Goal: Information Seeking & Learning: Learn about a topic

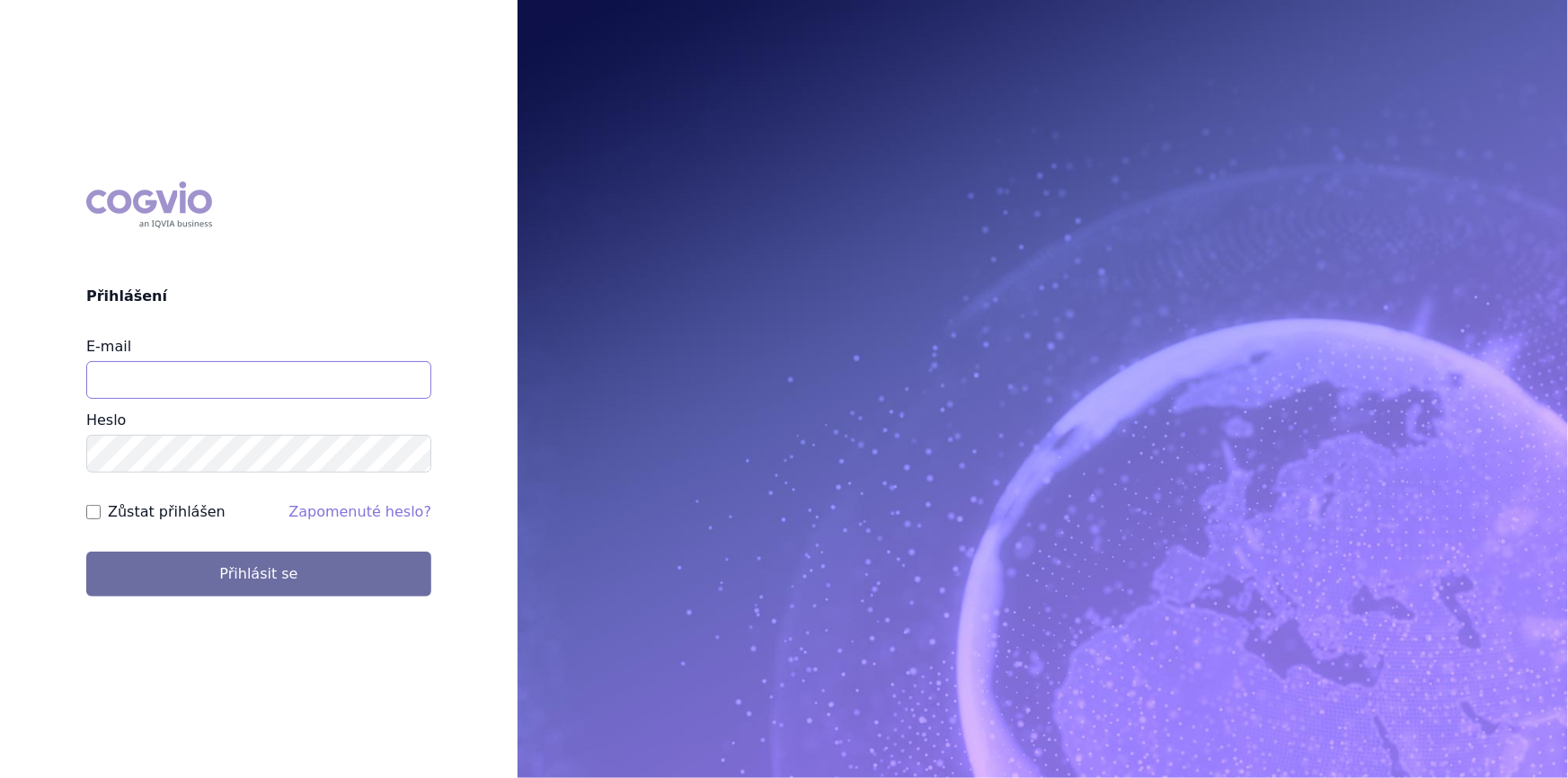
drag, startPoint x: 225, startPoint y: 374, endPoint x: 228, endPoint y: 399, distance: 25.2
click at [225, 374] on input "E-mail" at bounding box center [259, 380] width 345 height 38
type input "nikola.odlozilikova@vzp.cz"
click at [86, 552] on button "Přihlásit se" at bounding box center [259, 574] width 345 height 45
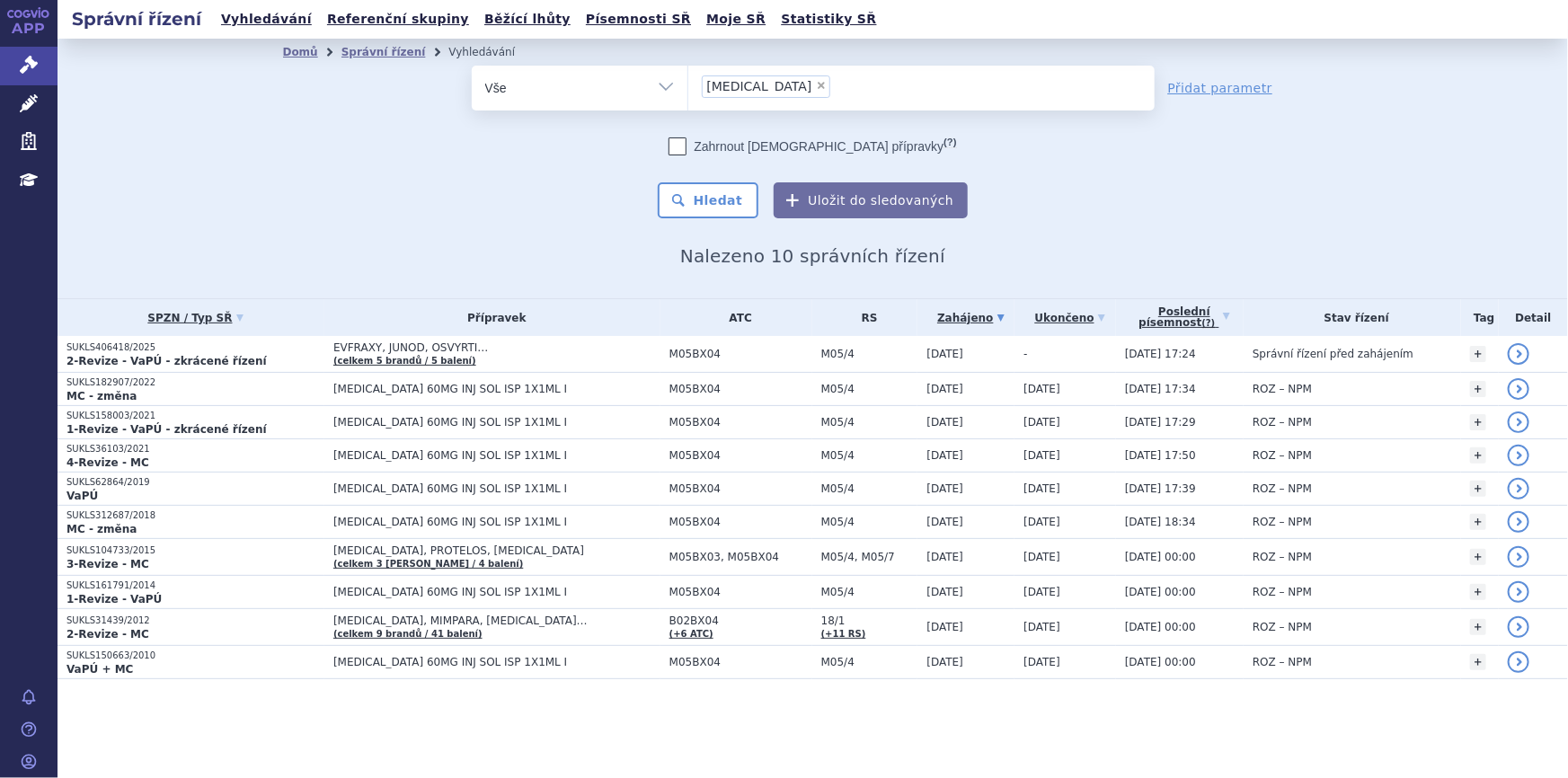
click at [816, 85] on span "×" at bounding box center [821, 85] width 10 height 10
click at [688, 85] on select "prolia" at bounding box center [687, 88] width 1 height 45
select select
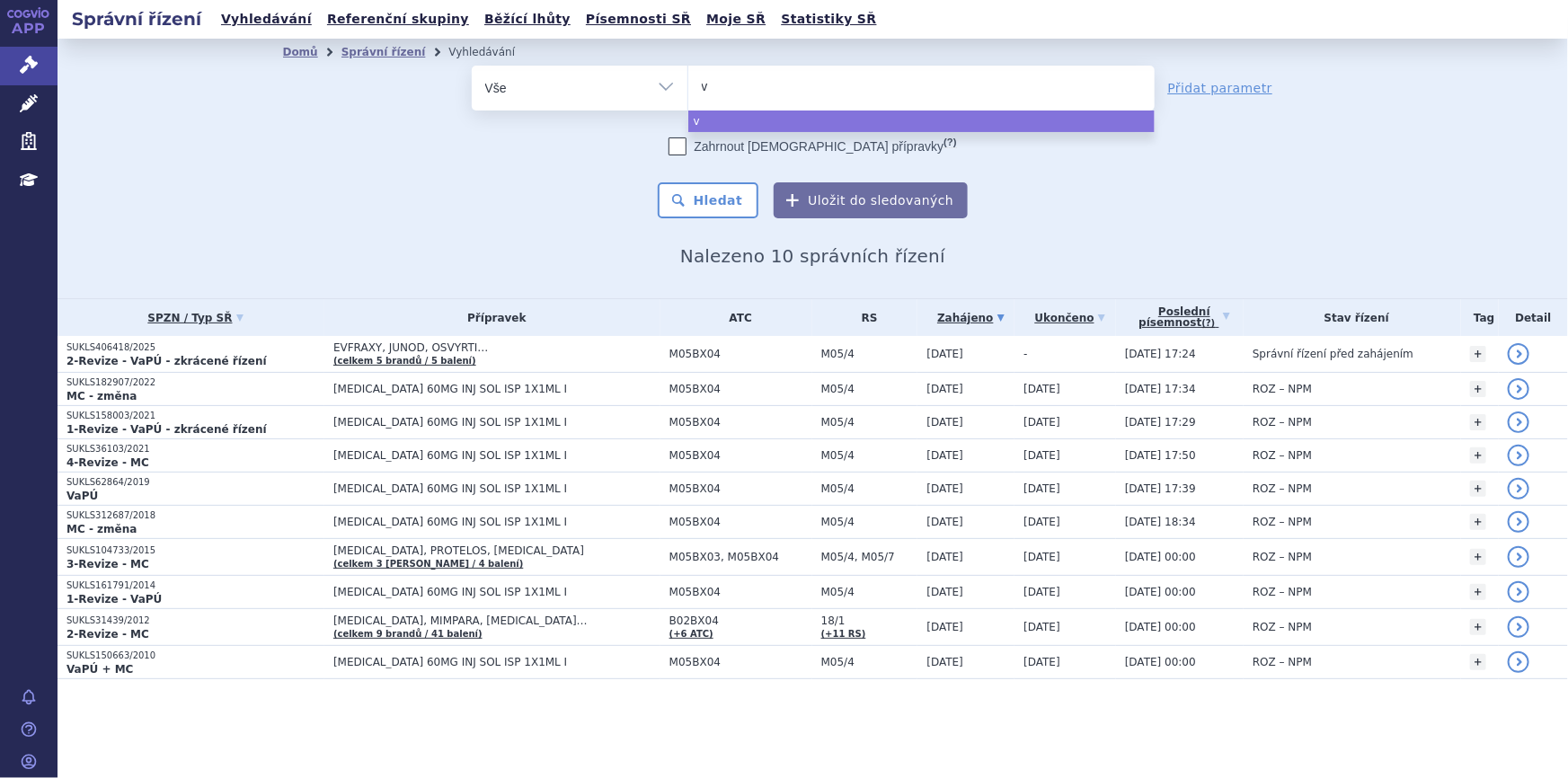
type input "va"
type input "vaqt"
type input "vaqta"
select select "vaqta"
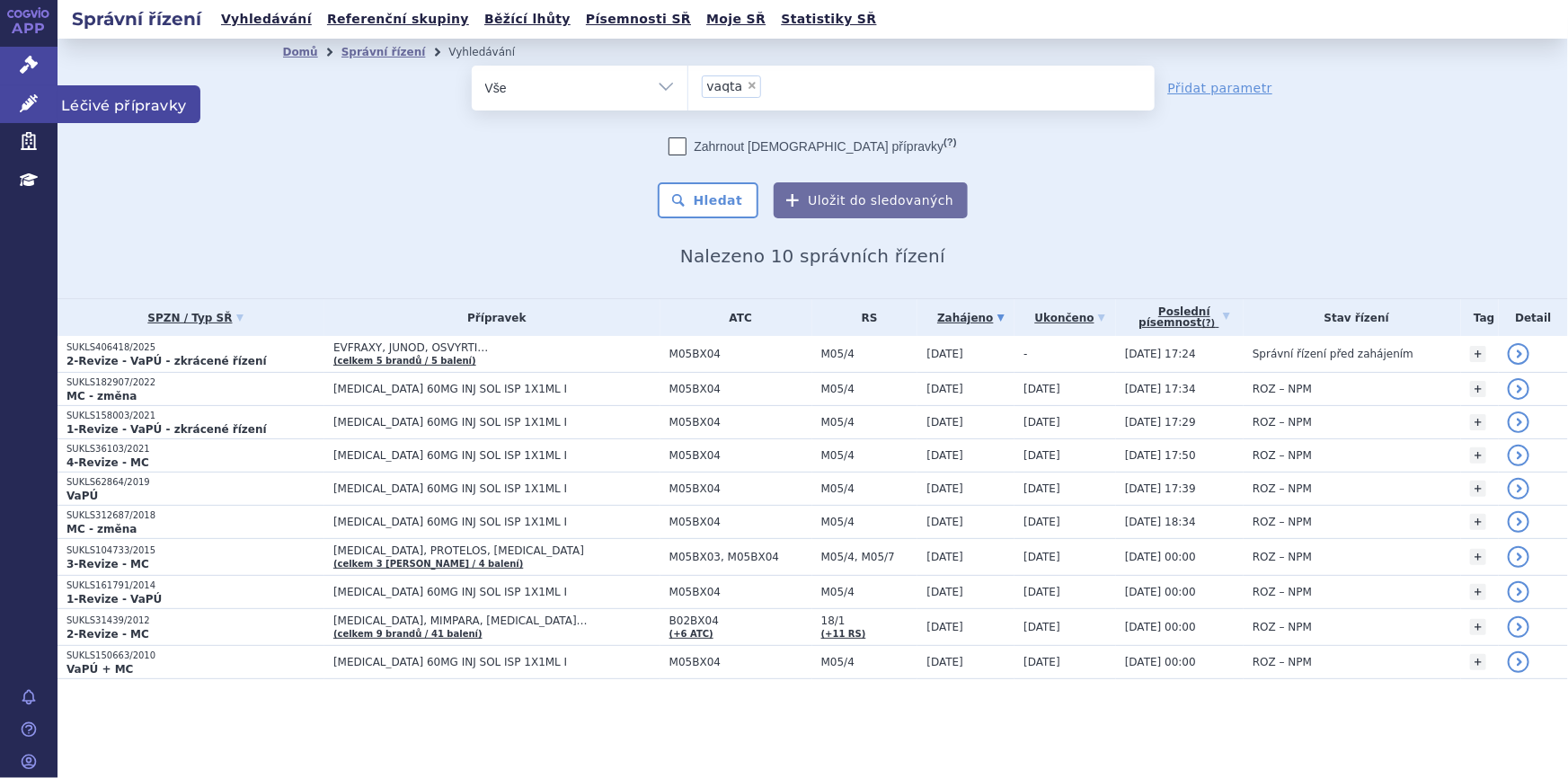
click at [25, 104] on icon at bounding box center [28, 103] width 18 height 18
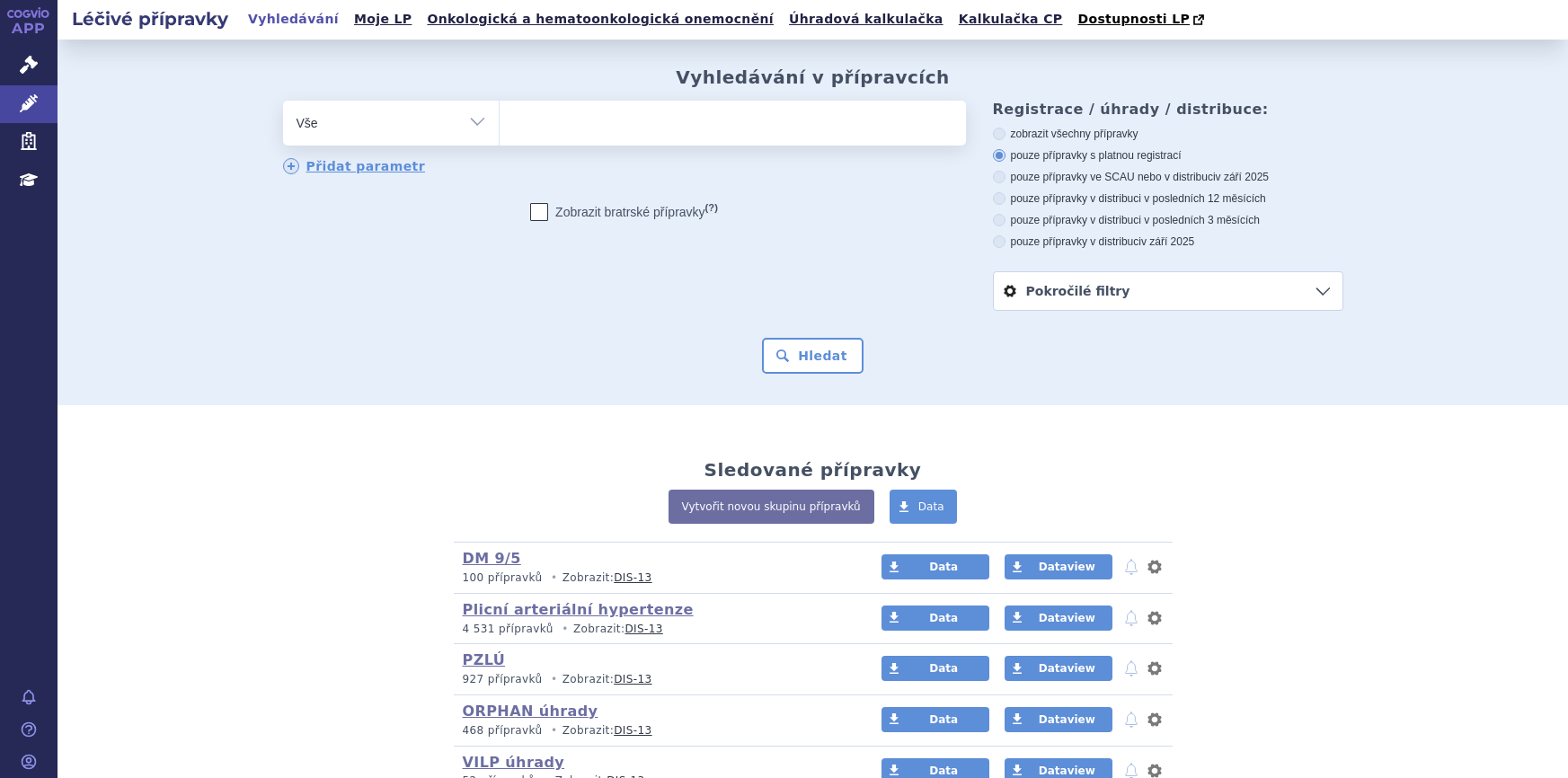
click at [662, 135] on ul at bounding box center [732, 120] width 466 height 38
click at [499, 135] on select at bounding box center [498, 123] width 1 height 45
type input "va"
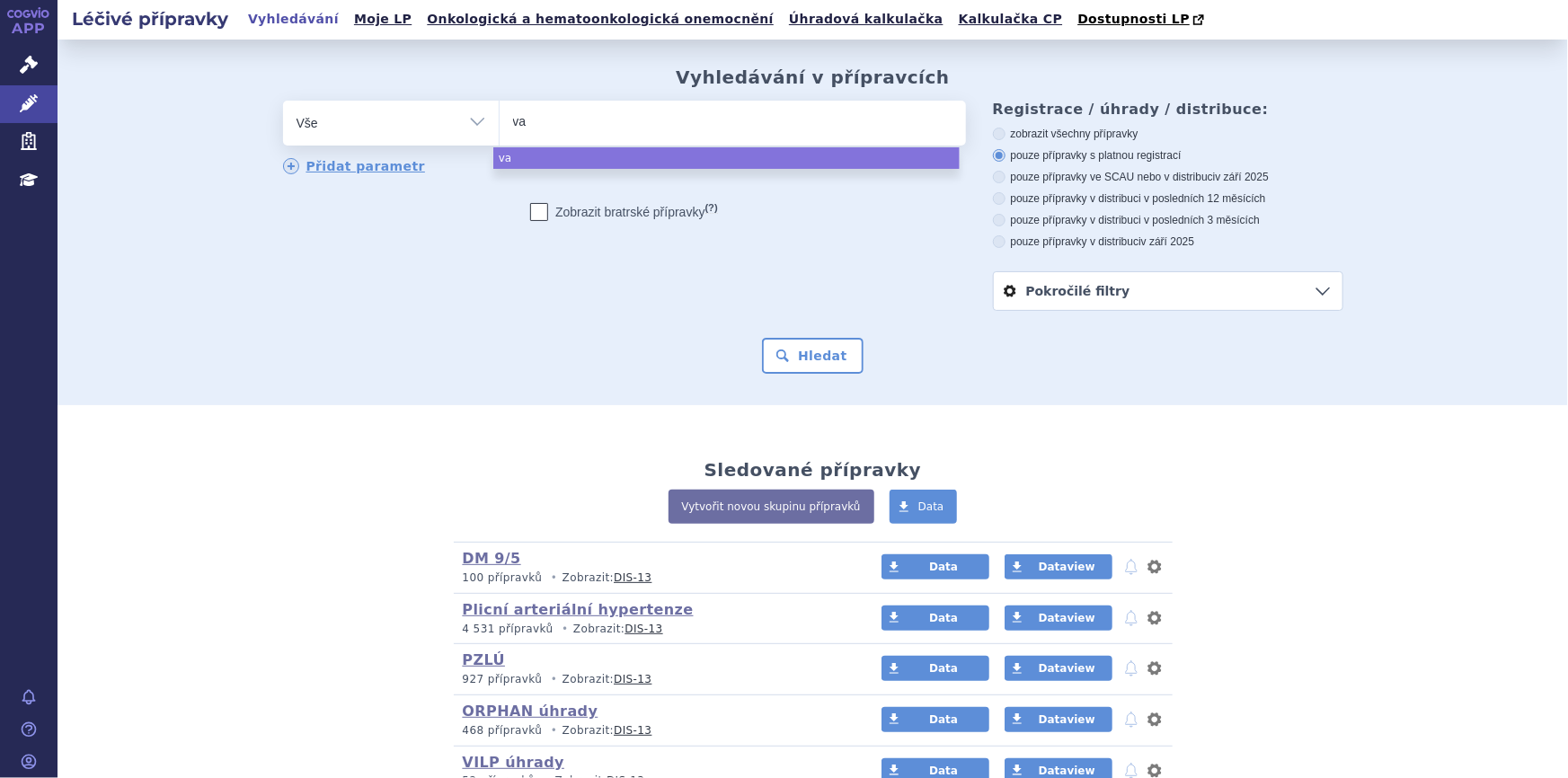
type input "vaq"
type input "vaqt"
type input "vaqta"
select select "vaqta"
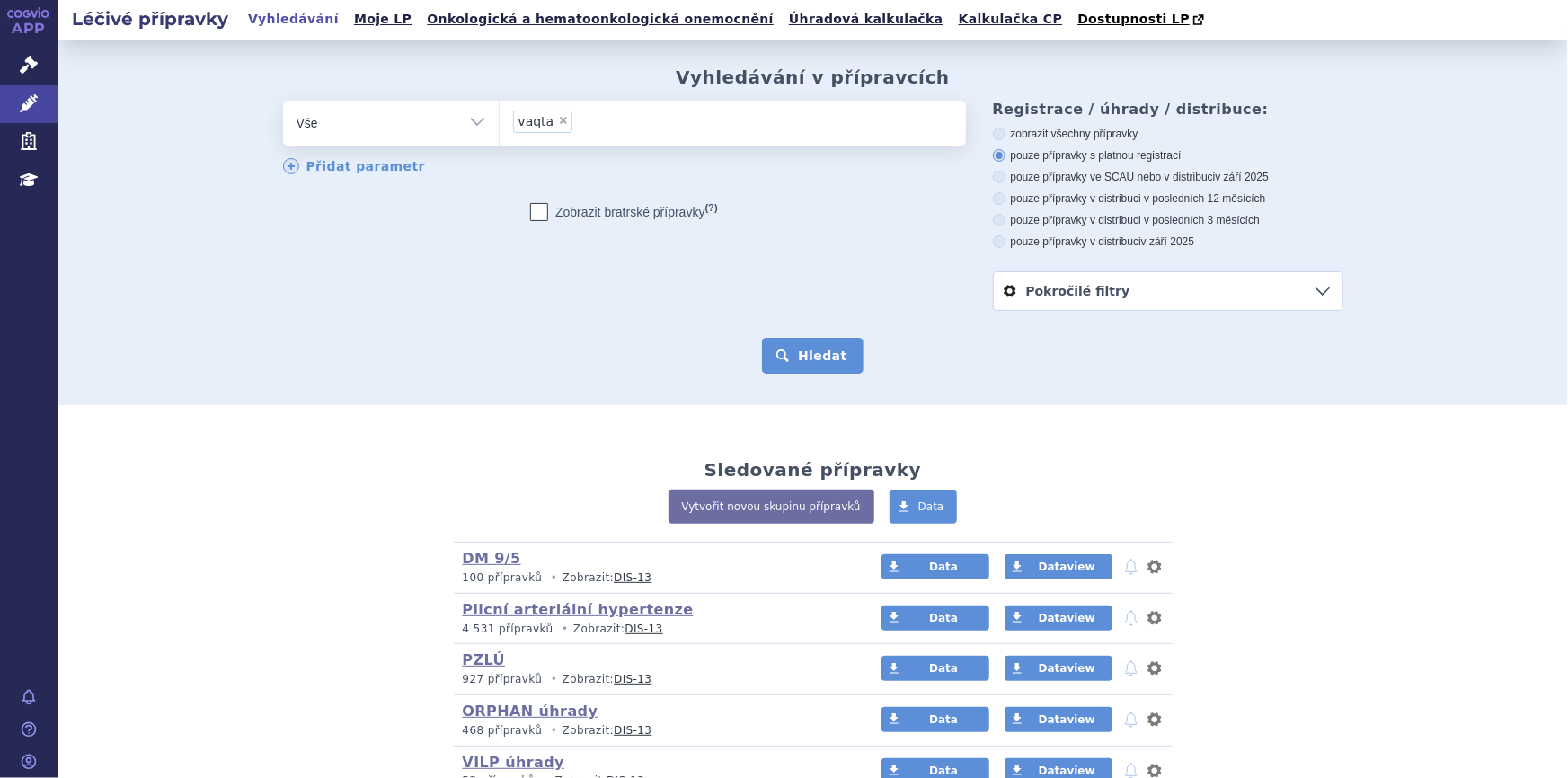
click at [794, 350] on button "Hledat" at bounding box center [812, 356] width 102 height 36
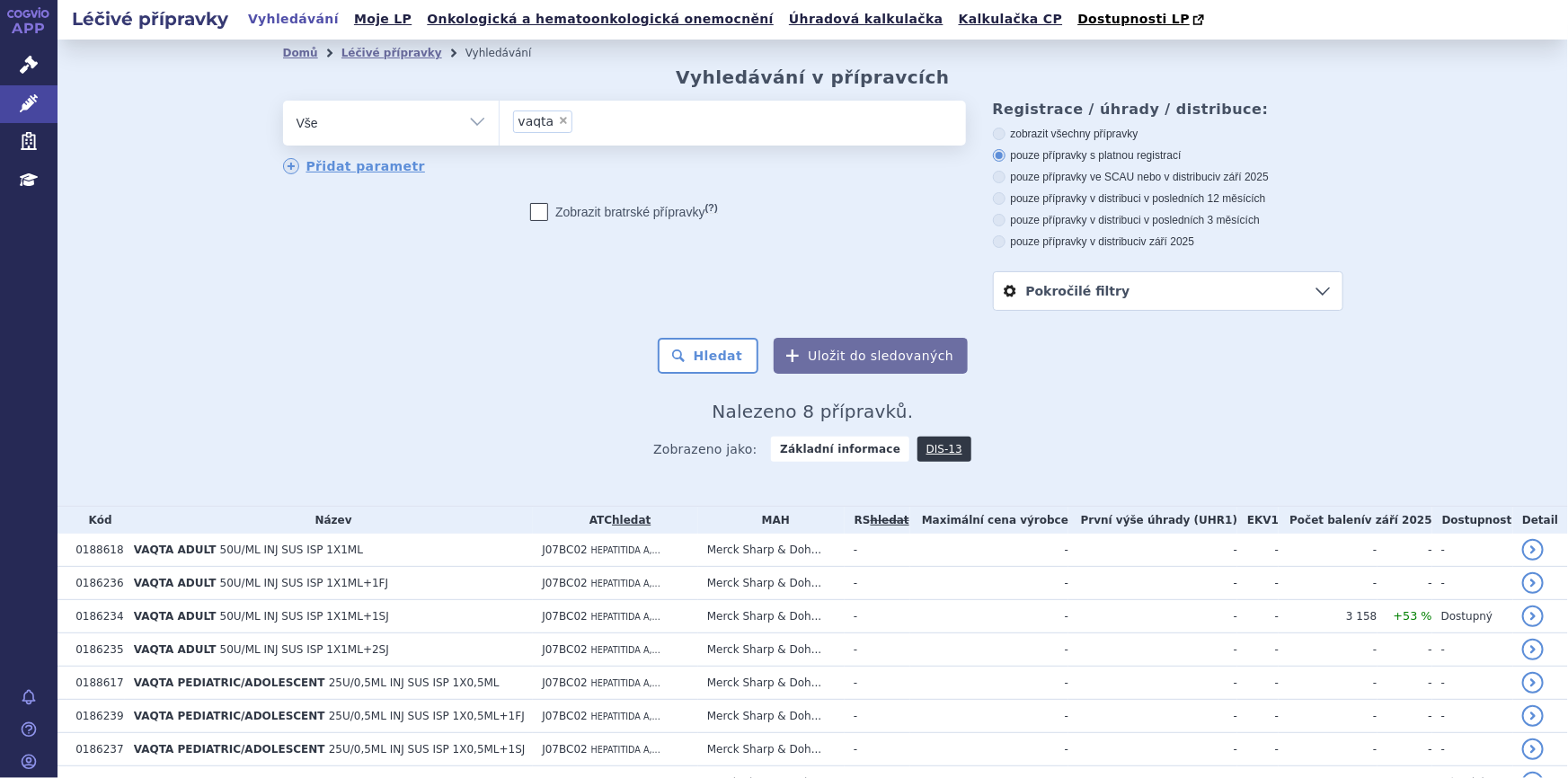
scroll to position [93, 0]
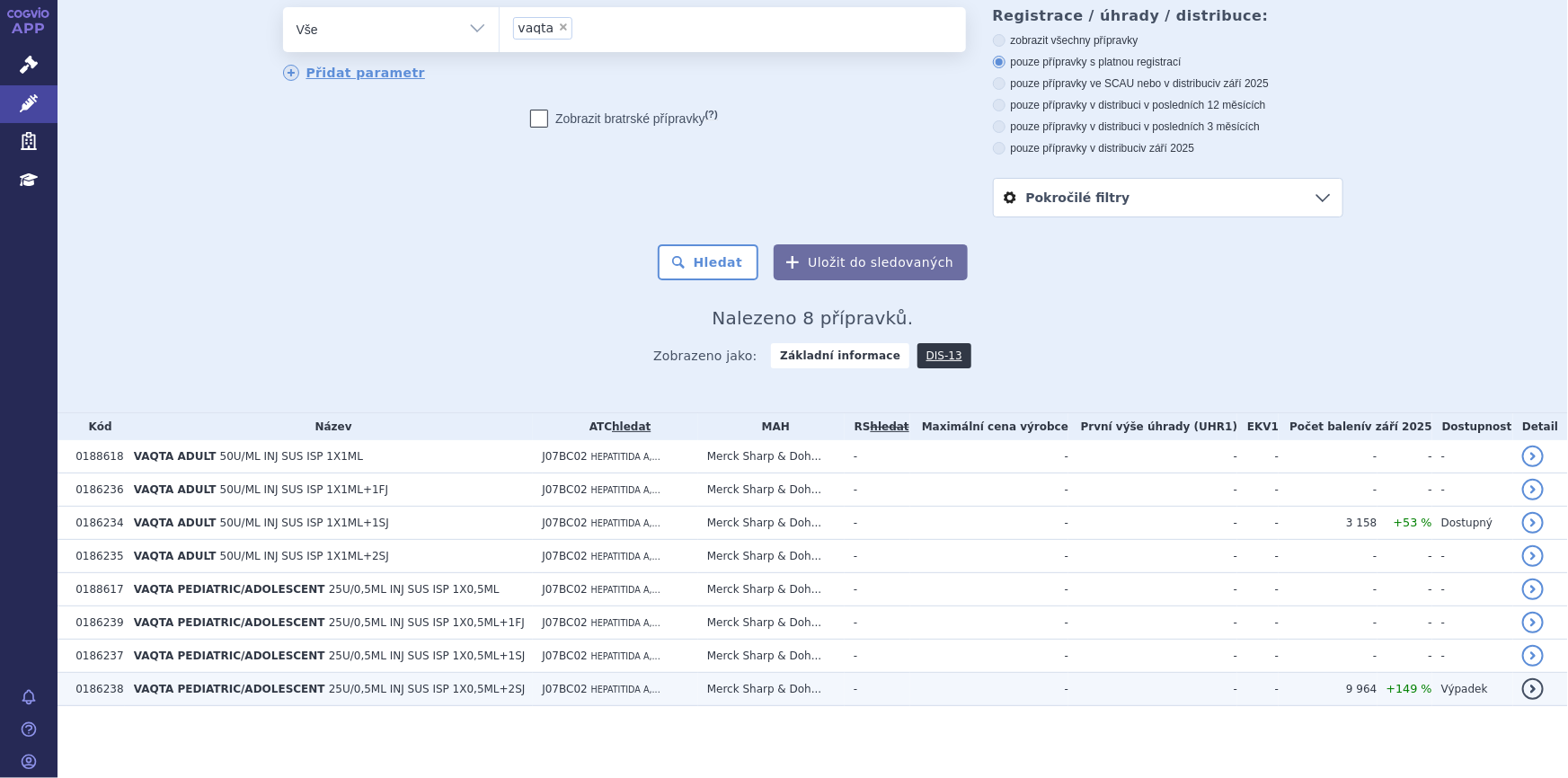
click at [350, 689] on span "25U/0,5ML INJ SUS ISP 1X0,5ML+2SJ" at bounding box center [427, 688] width 197 height 12
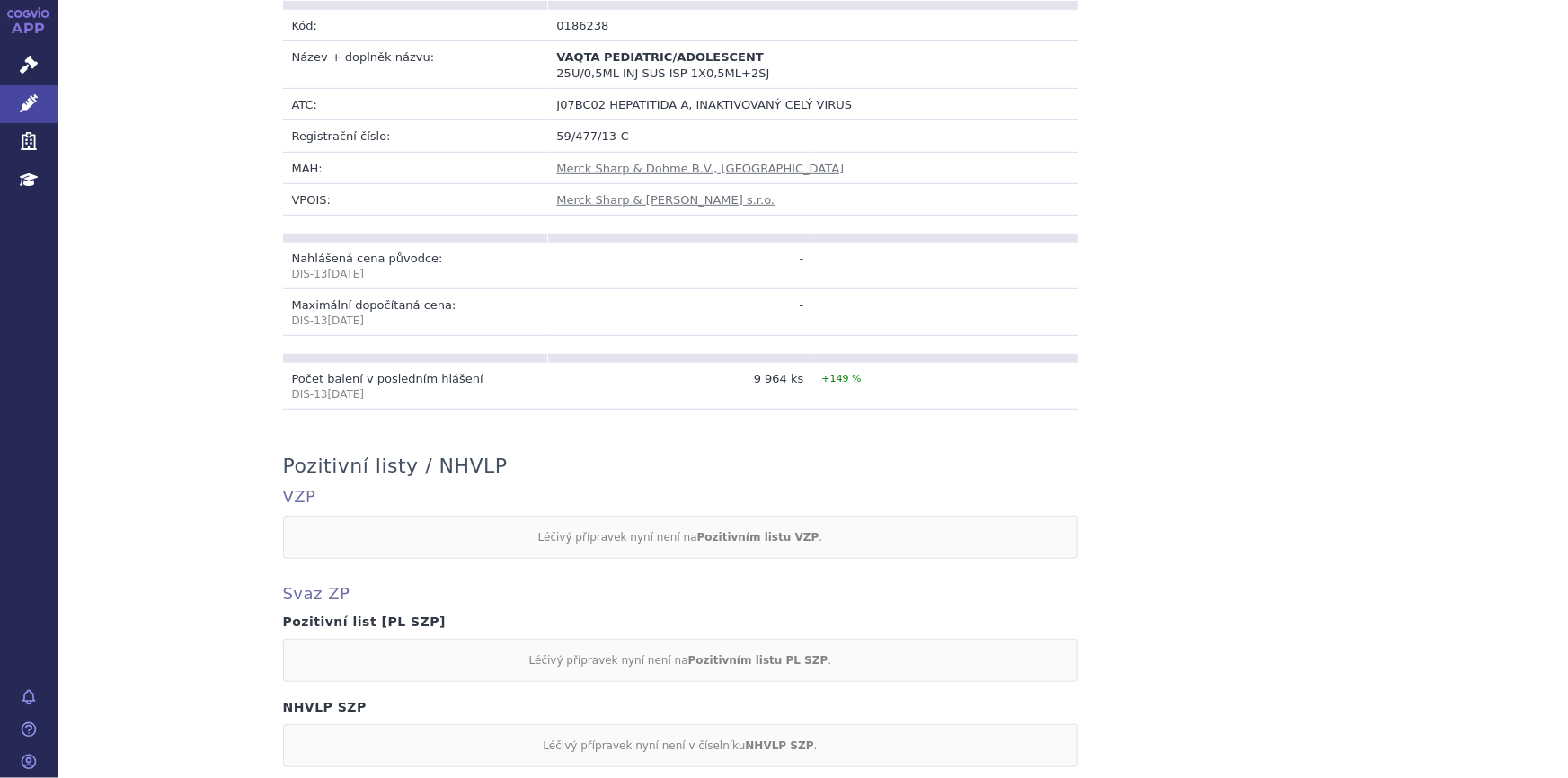
scroll to position [20, 0]
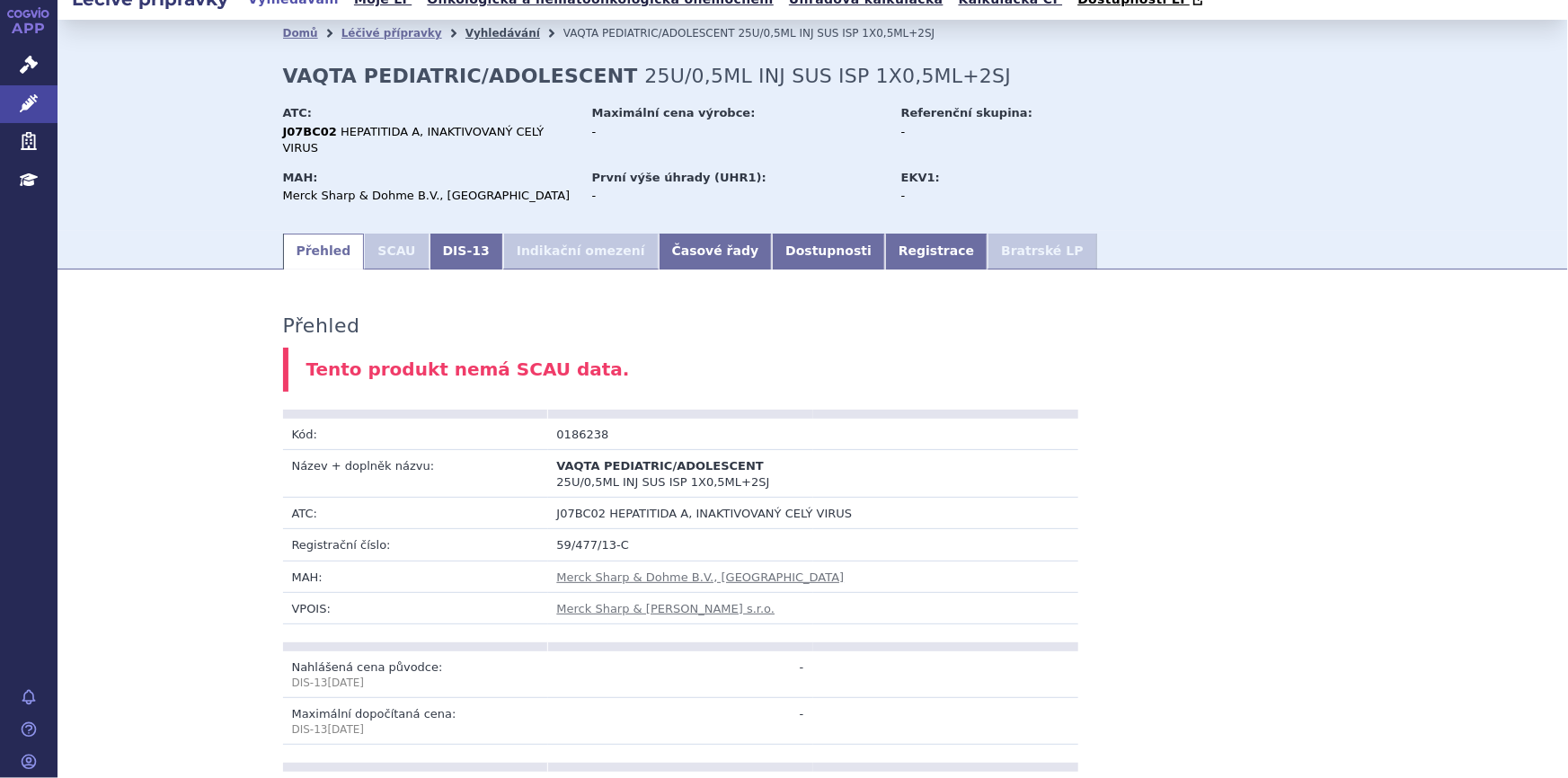
click at [465, 36] on link "Vyhledávání" at bounding box center [502, 33] width 75 height 12
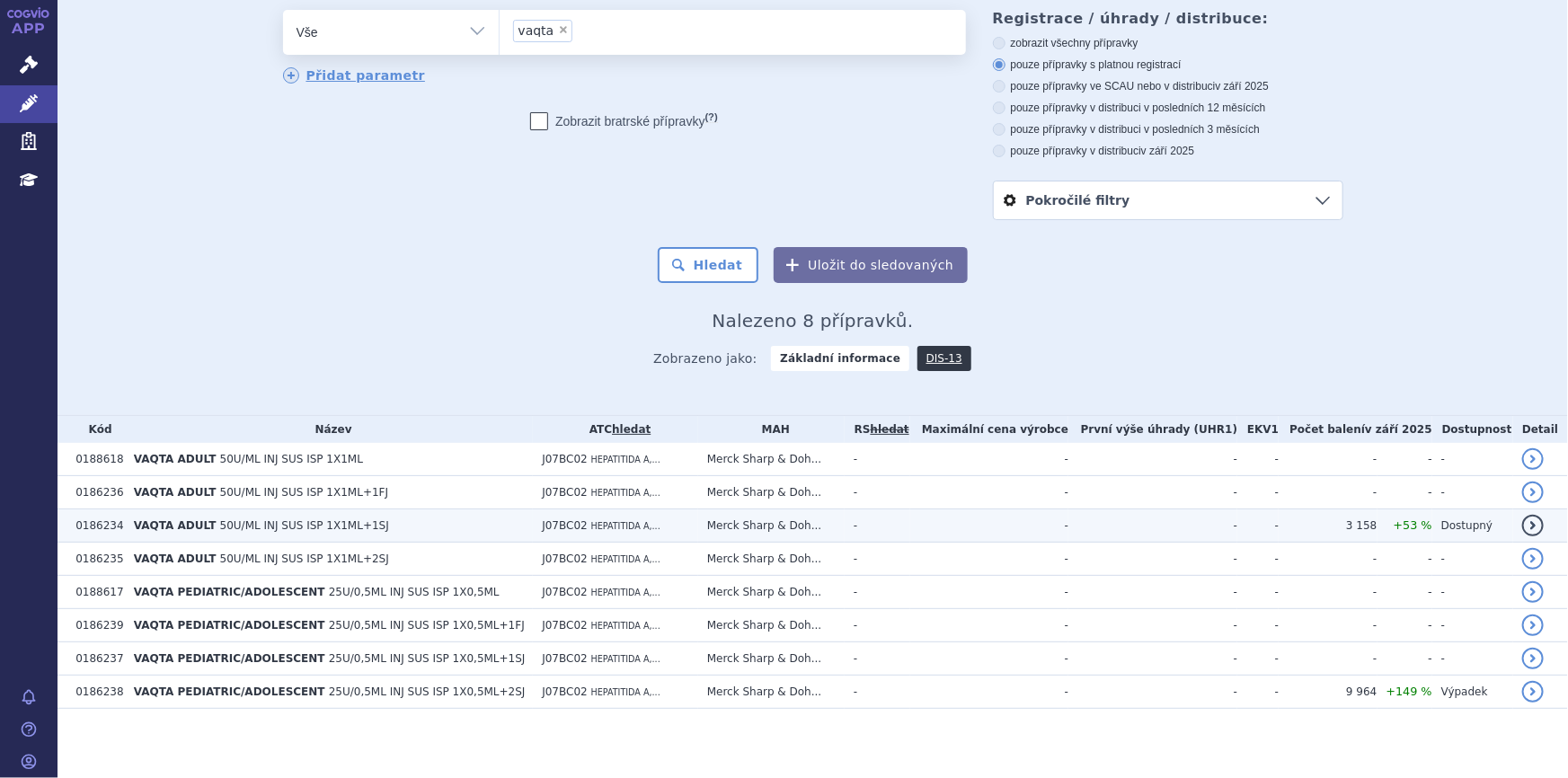
scroll to position [93, 0]
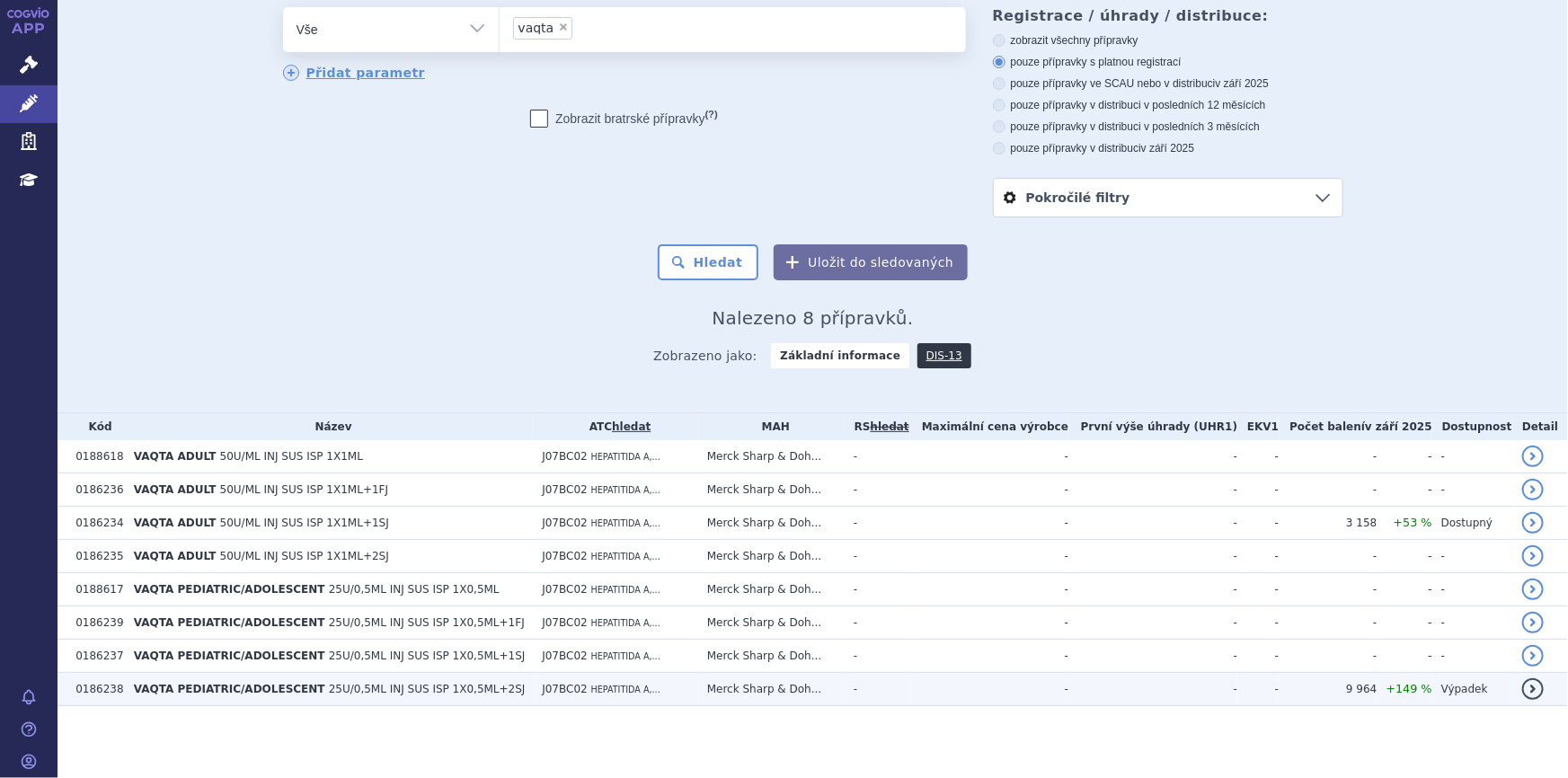
click at [348, 687] on span "25U/0,5ML INJ SUS ISP 1X0,5ML+2SJ" at bounding box center [427, 688] width 197 height 12
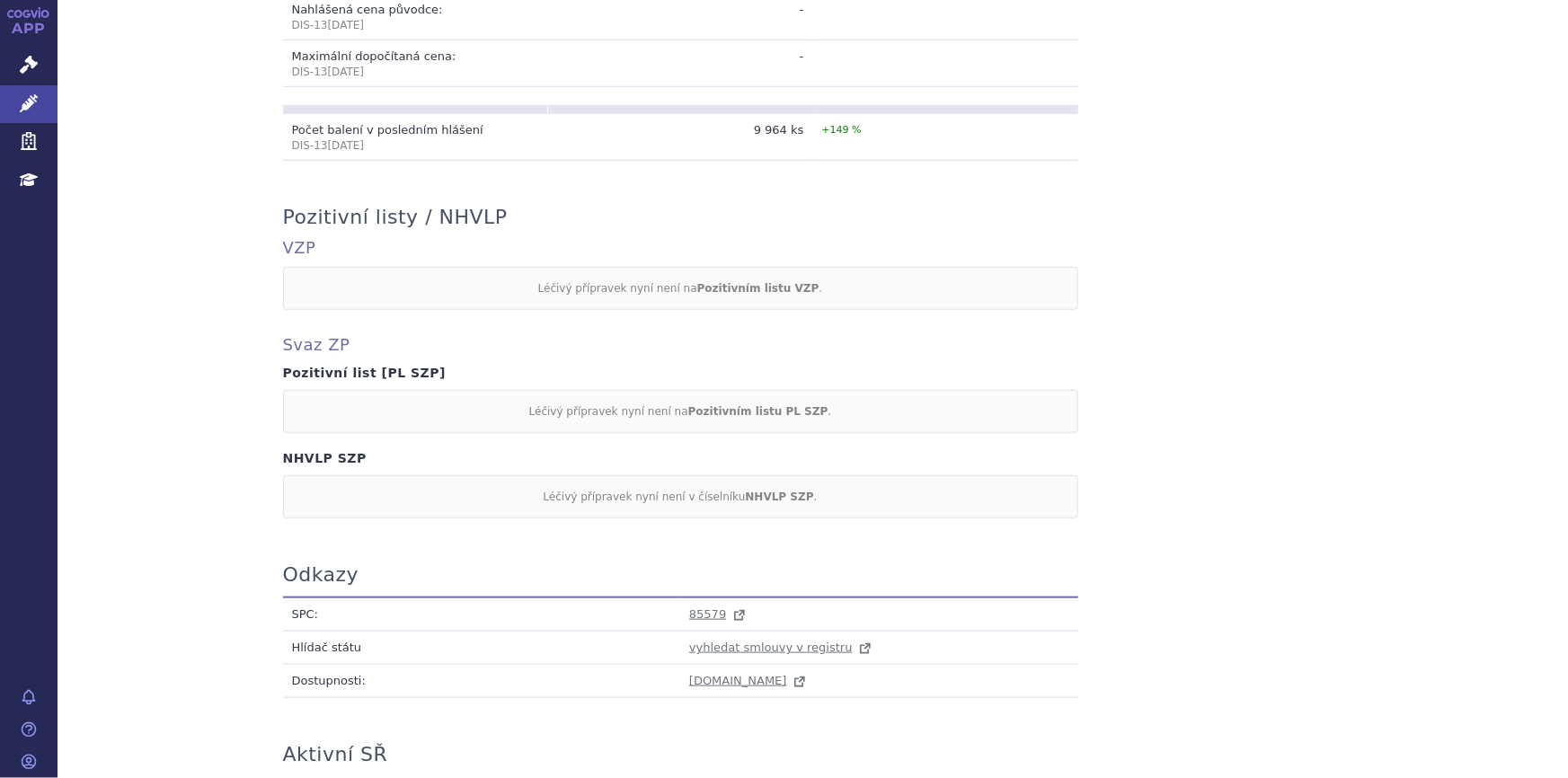
scroll to position [836, 0]
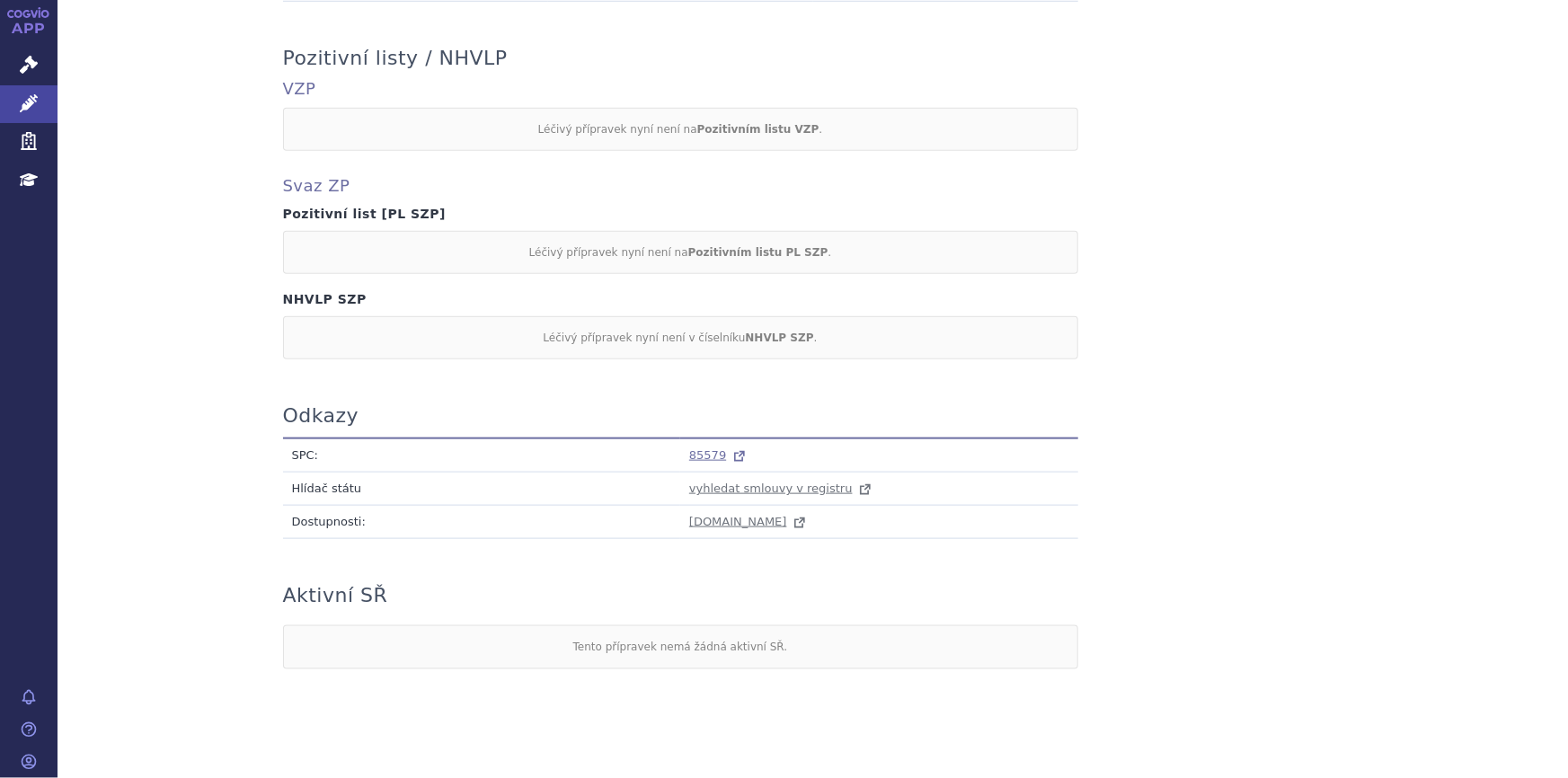
click at [692, 448] on span "85579" at bounding box center [707, 455] width 37 height 13
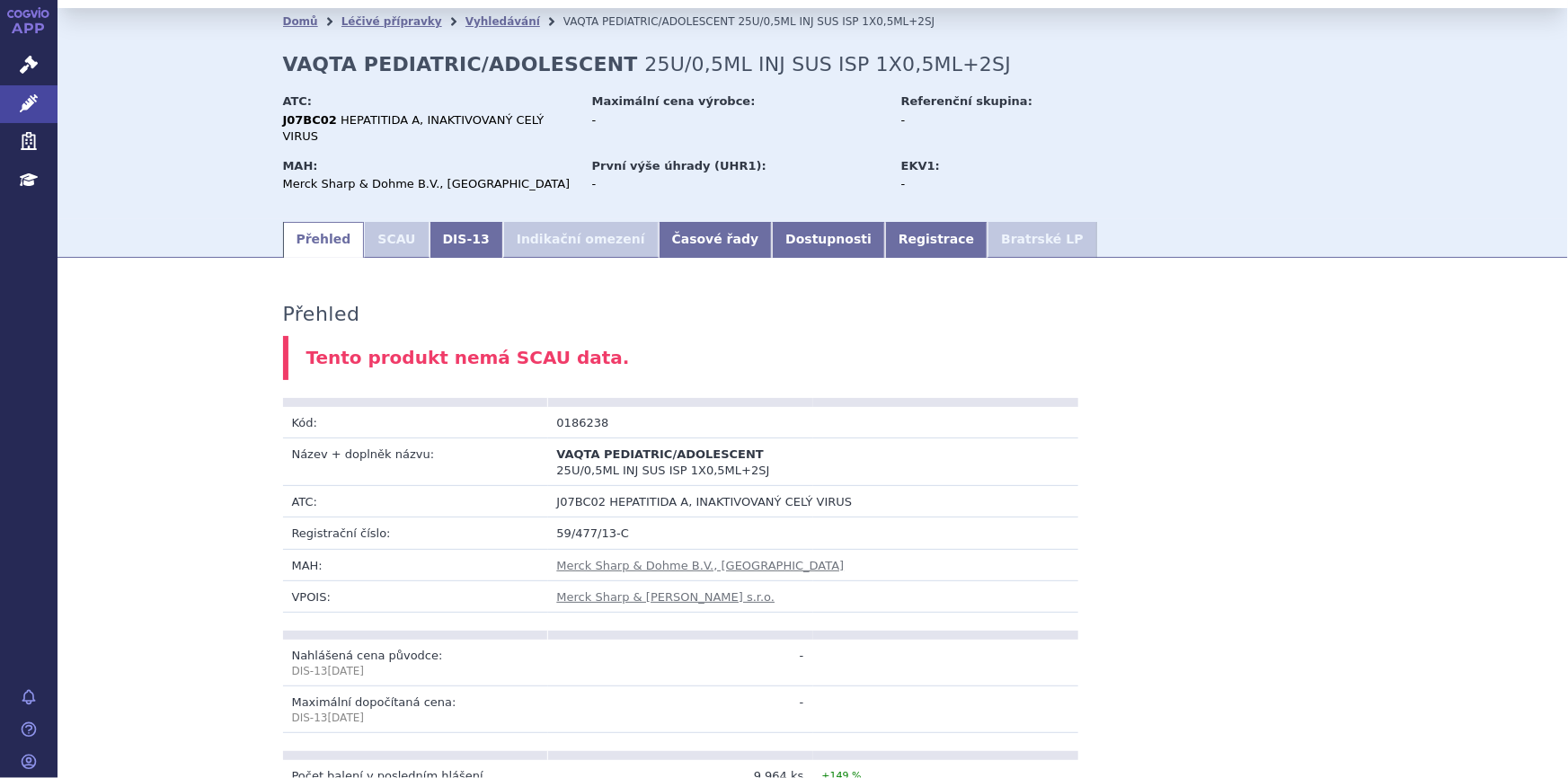
scroll to position [0, 0]
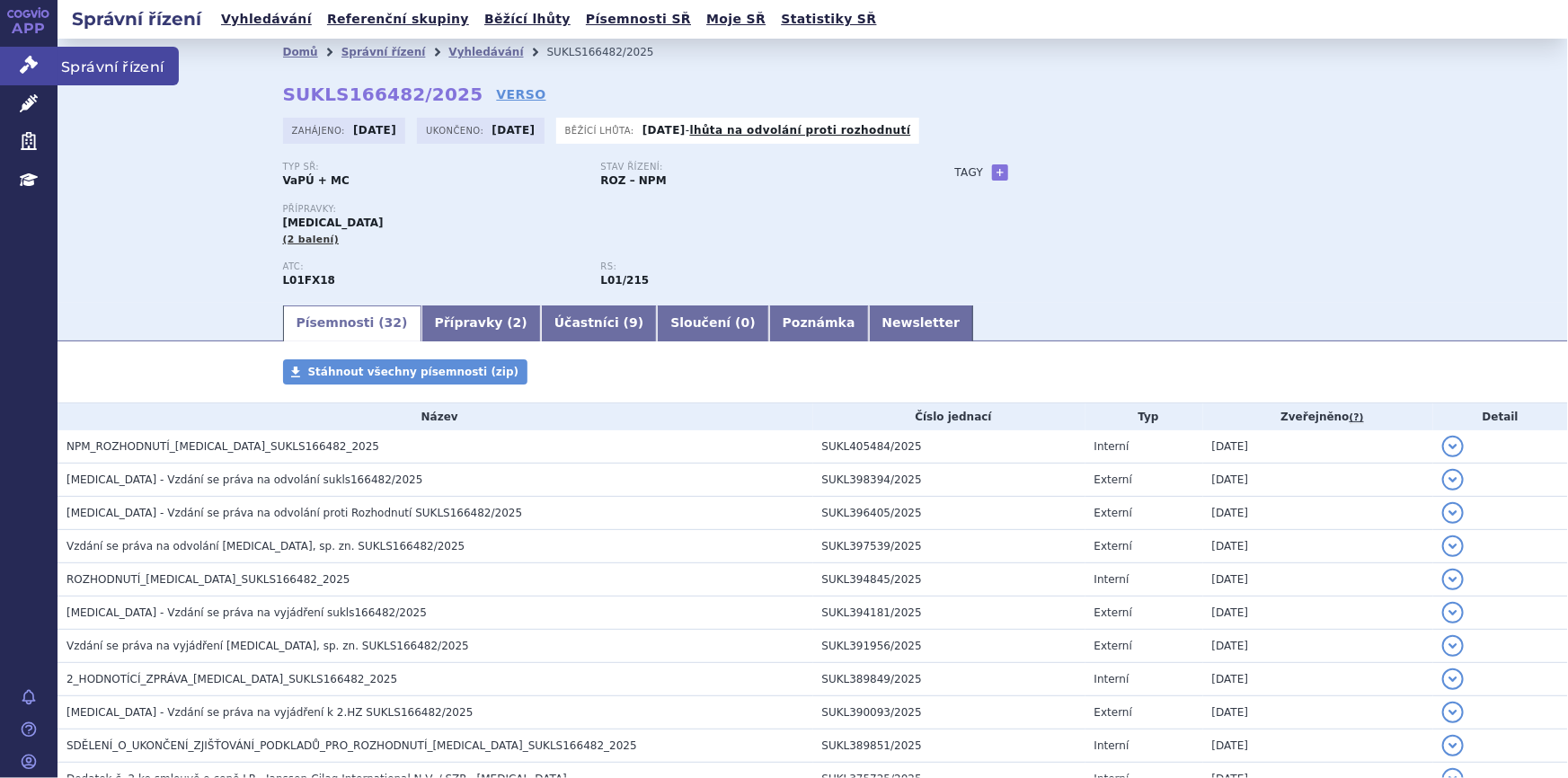
click at [28, 53] on link "Správní řízení" at bounding box center [28, 66] width 58 height 38
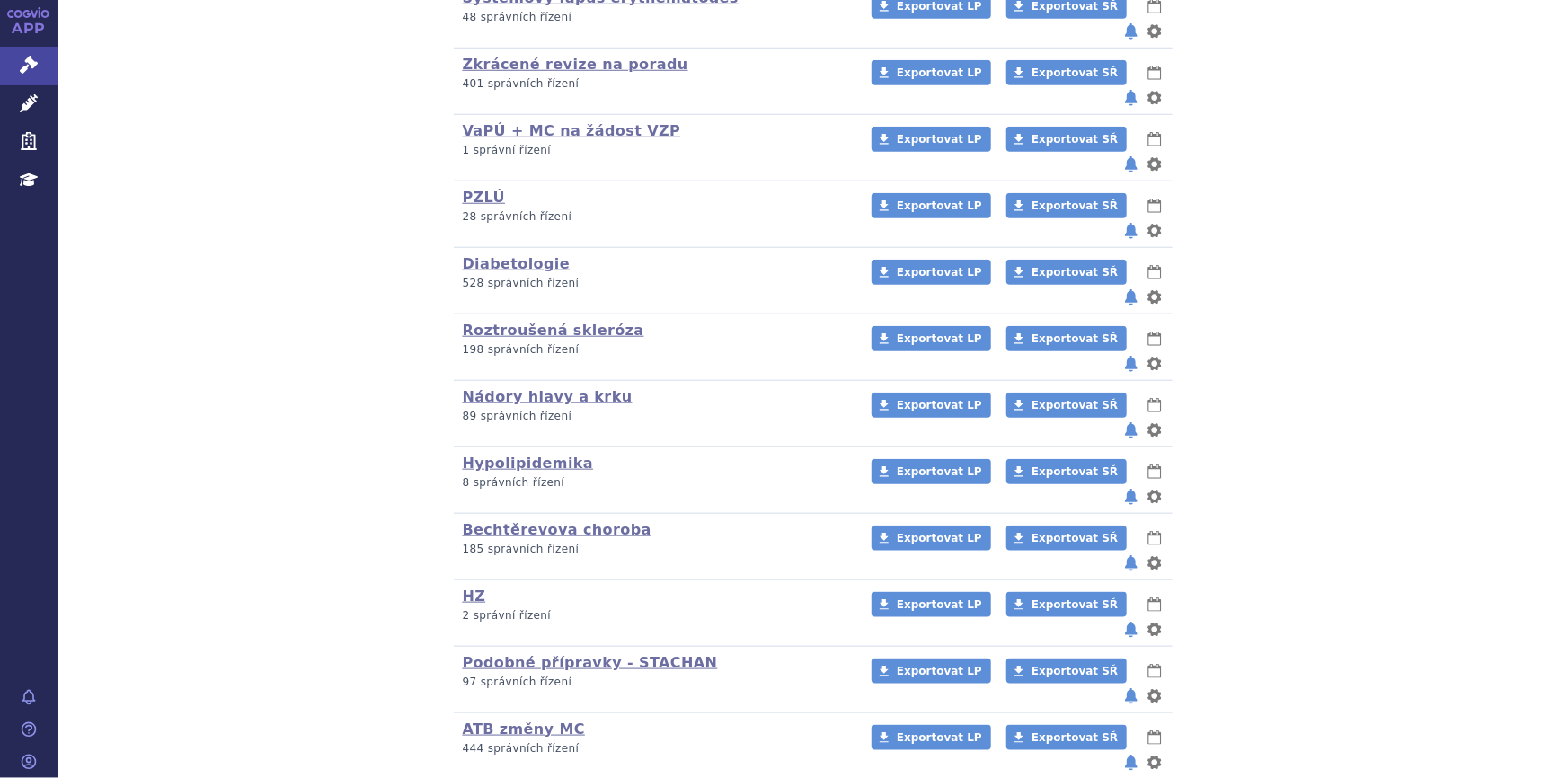
scroll to position [769, 0]
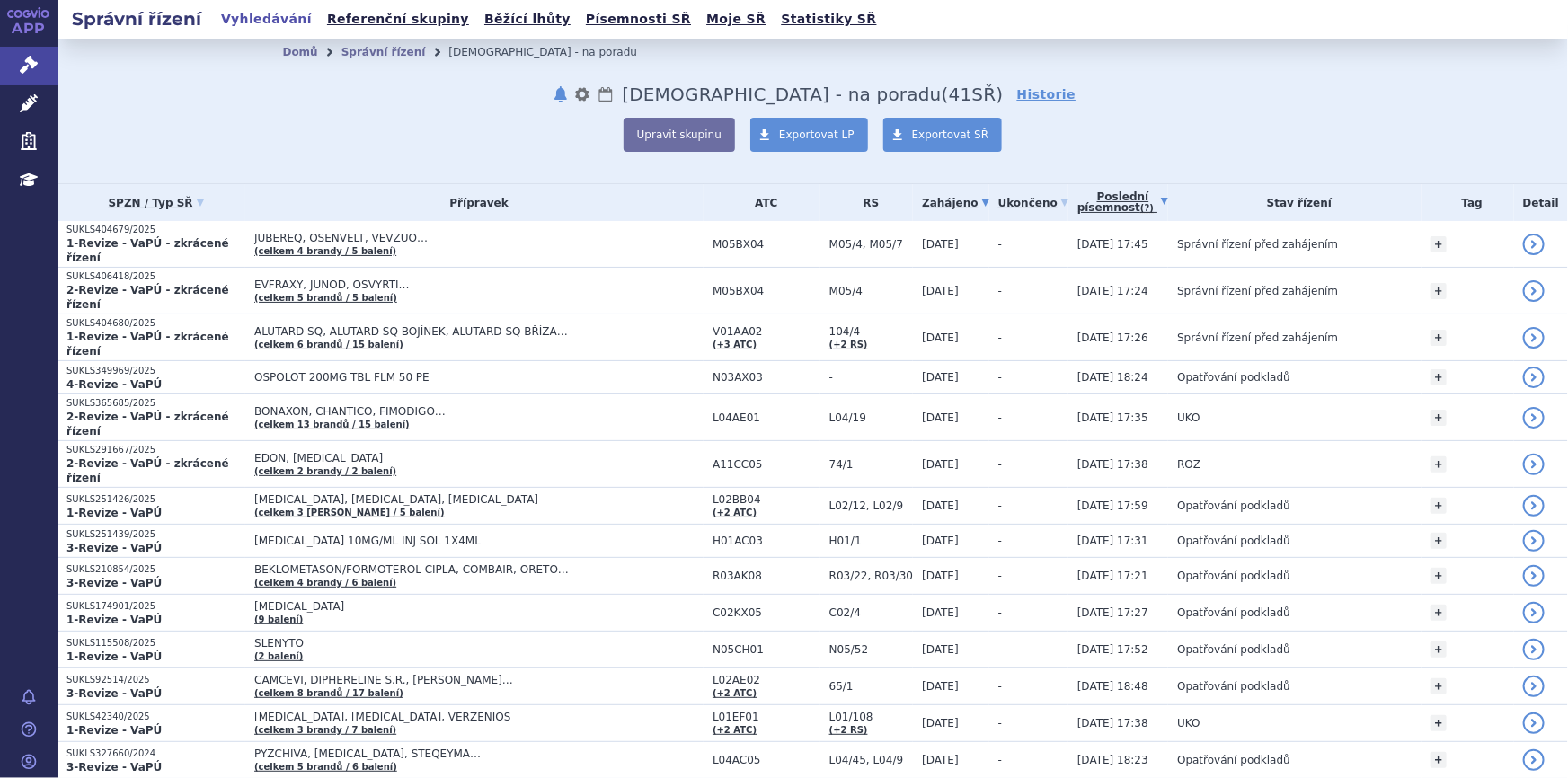
click at [1104, 200] on link "Poslední písemnost (?)" at bounding box center [1123, 202] width 91 height 37
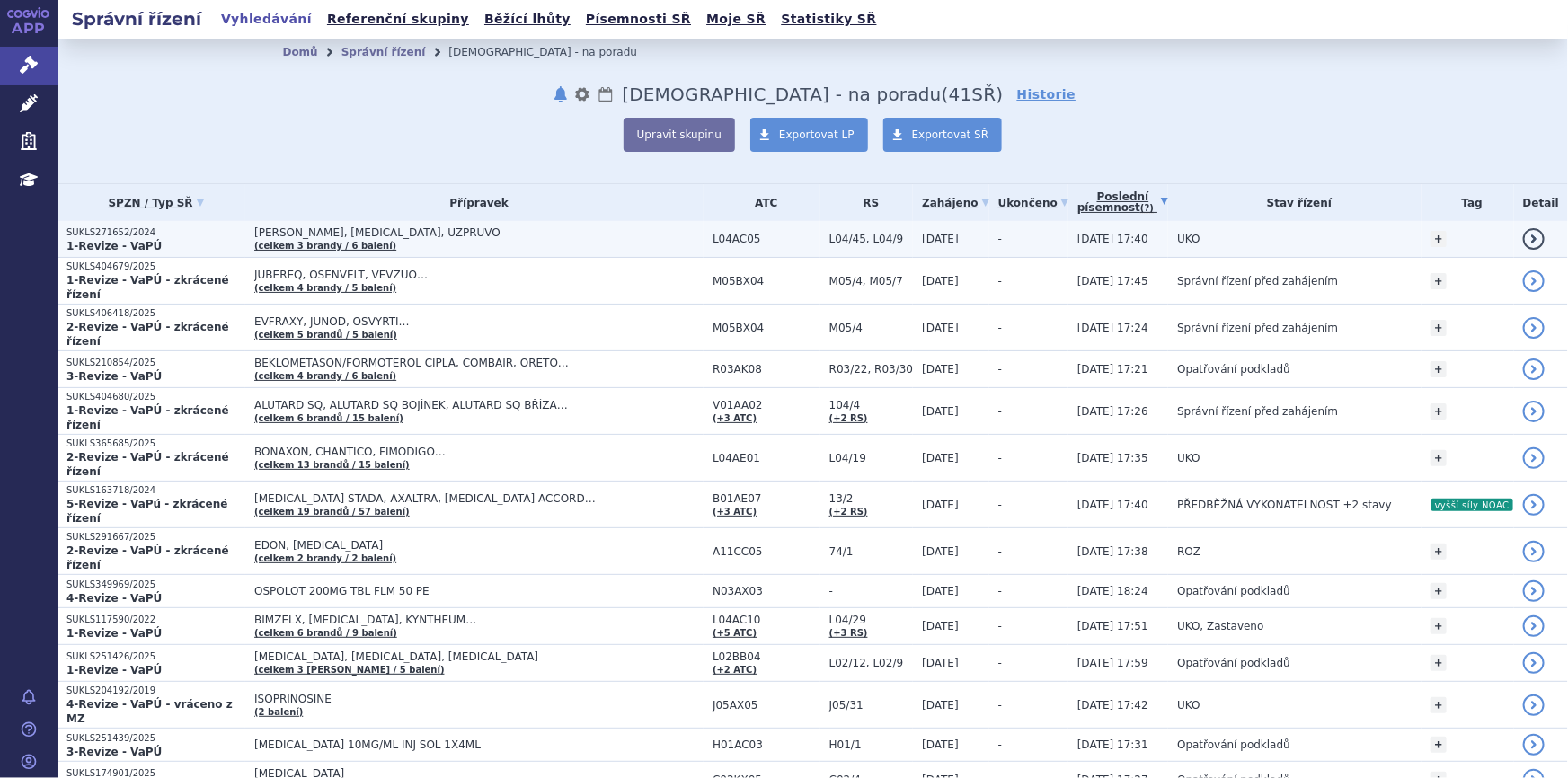
click at [912, 252] on td "[DATE]" at bounding box center [950, 239] width 75 height 37
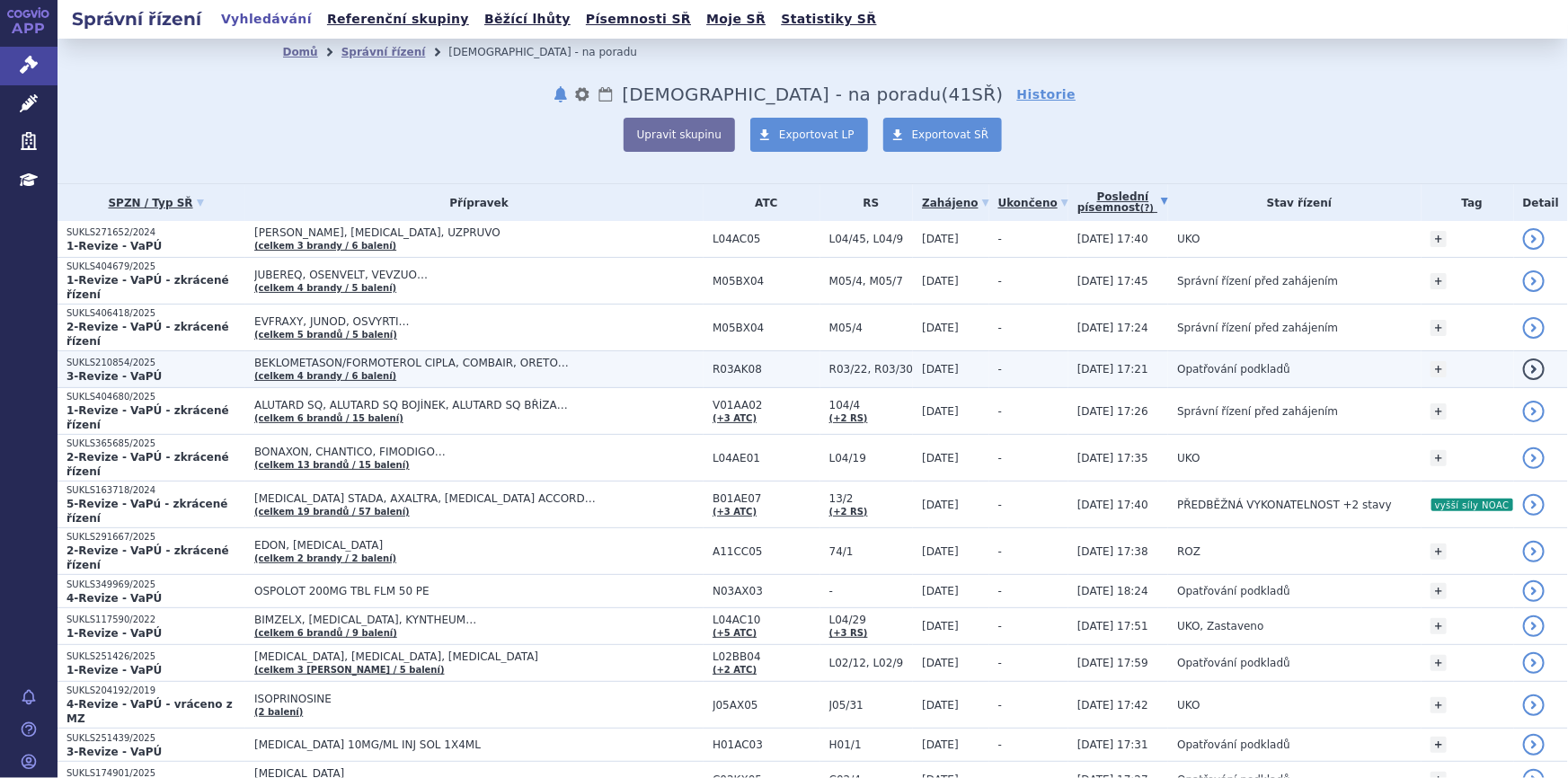
click at [485, 355] on td "BEKLOMETASON/FORMOTEROL CIPLA, COMBAIR, ORETO… (celkem 4 brandy / 6 balení)" at bounding box center [475, 369] width 459 height 37
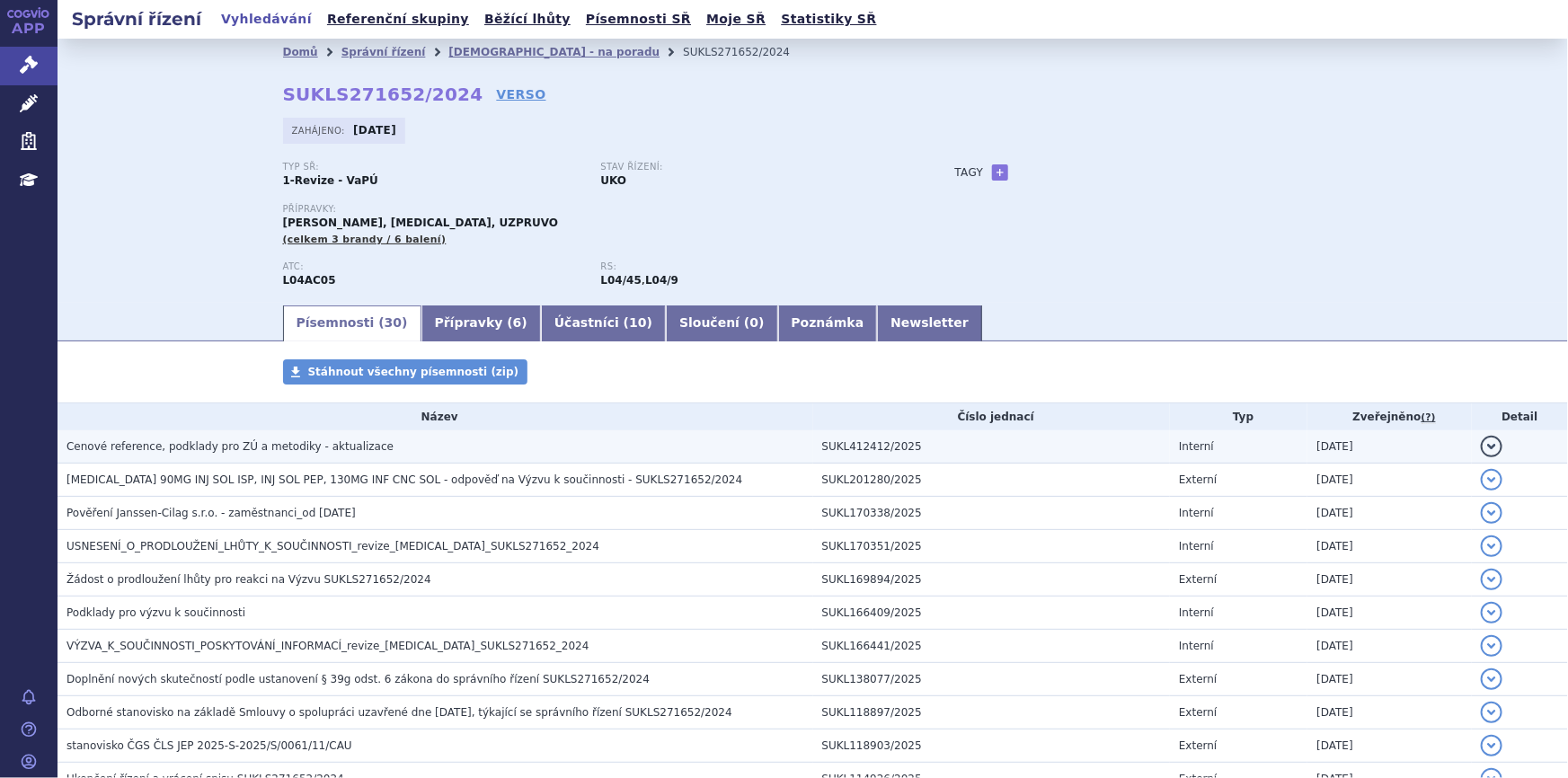
click at [216, 445] on span "Cenové reference, podklady pro ZÚ a metodiky - aktualizace" at bounding box center [229, 446] width 327 height 12
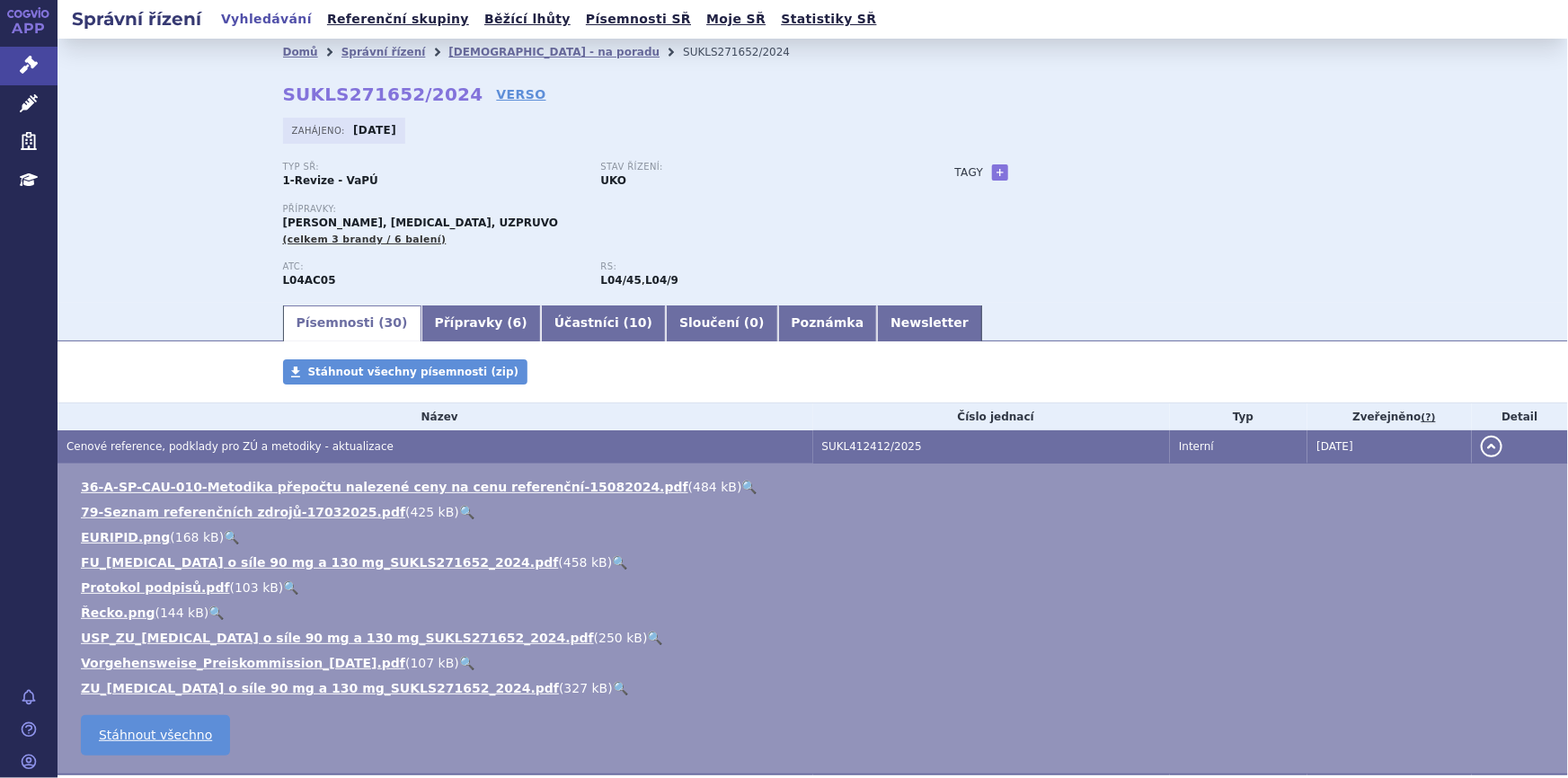
click at [742, 485] on link "🔍" at bounding box center [750, 486] width 15 height 14
click at [611, 558] on link "🔍" at bounding box center [619, 561] width 15 height 14
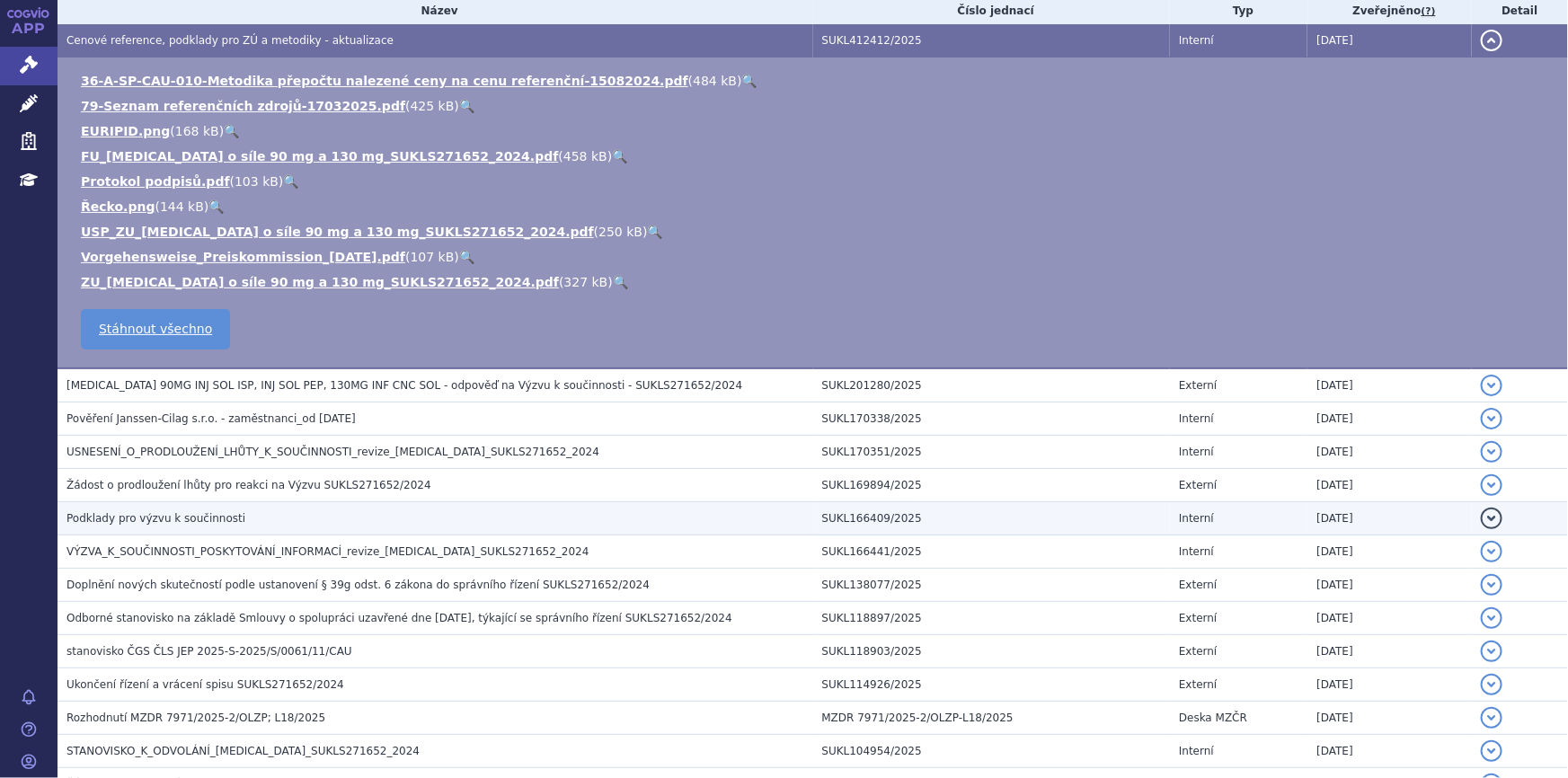
scroll to position [407, 0]
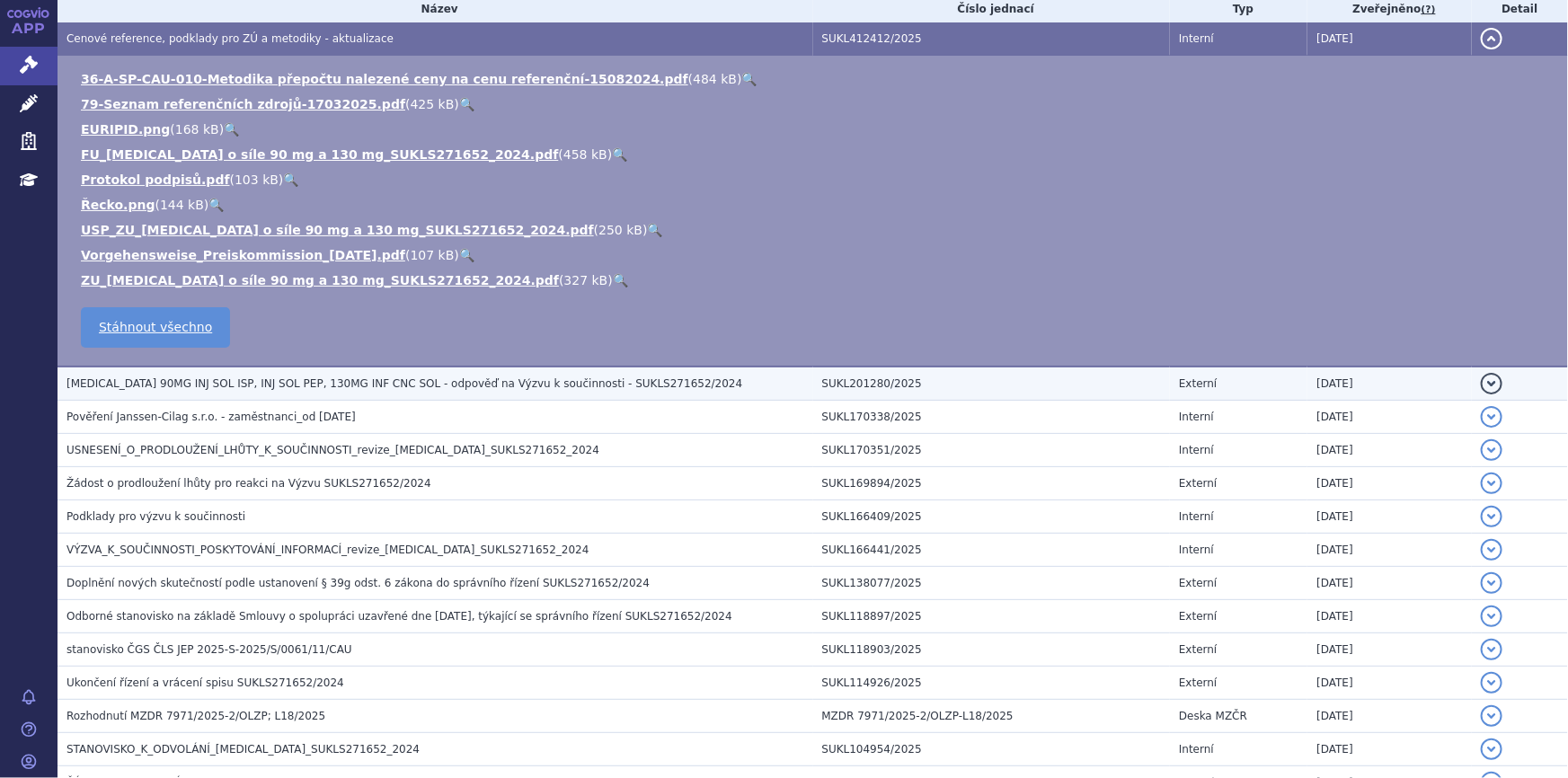
click at [359, 391] on td "STELARA 90MG INJ SOL ISP, INJ SOL PEP, 130MG INF CNC SOL - odpověď na Výzvu k s…" at bounding box center [435, 384] width 756 height 34
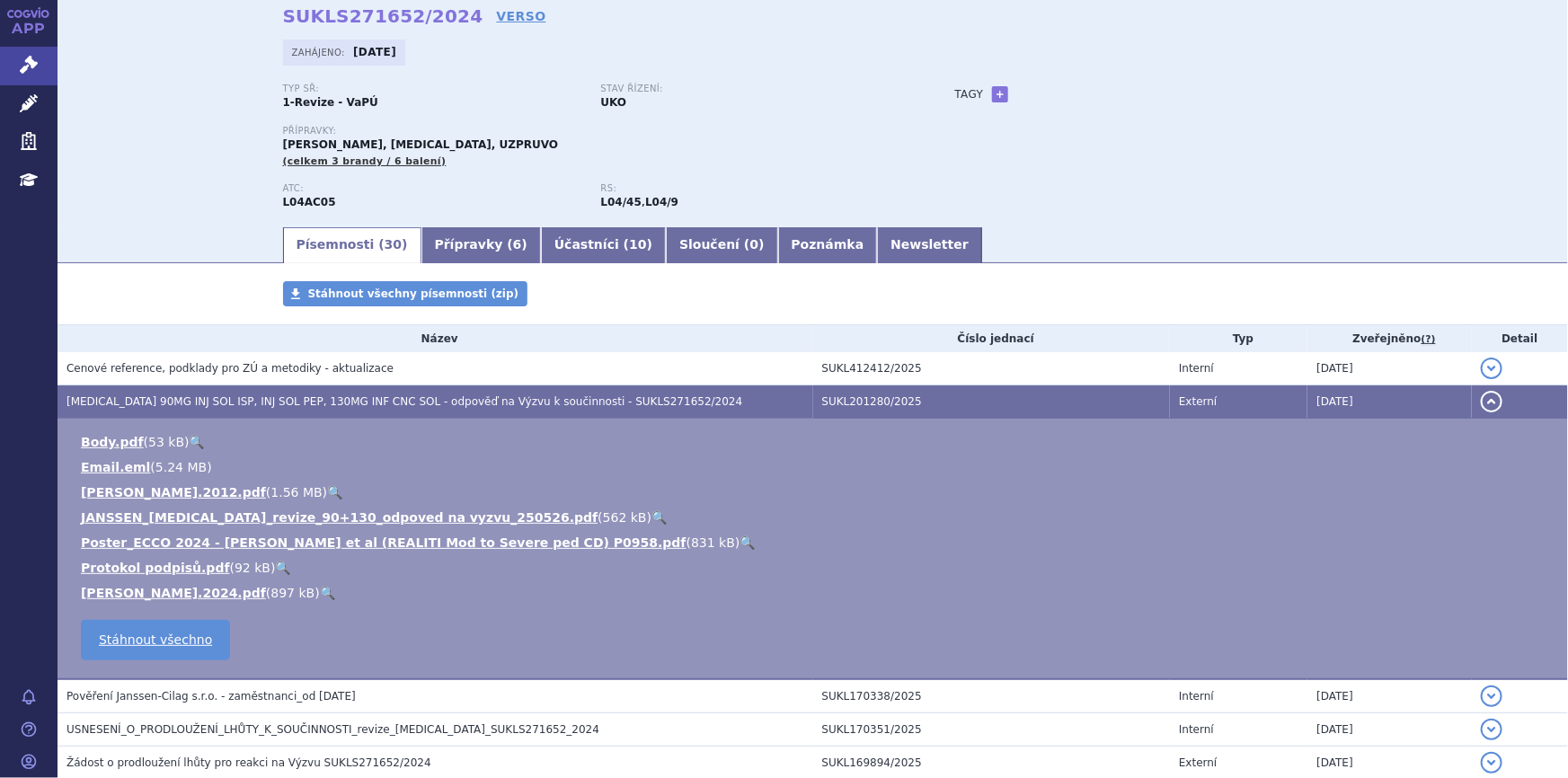
scroll to position [0, 0]
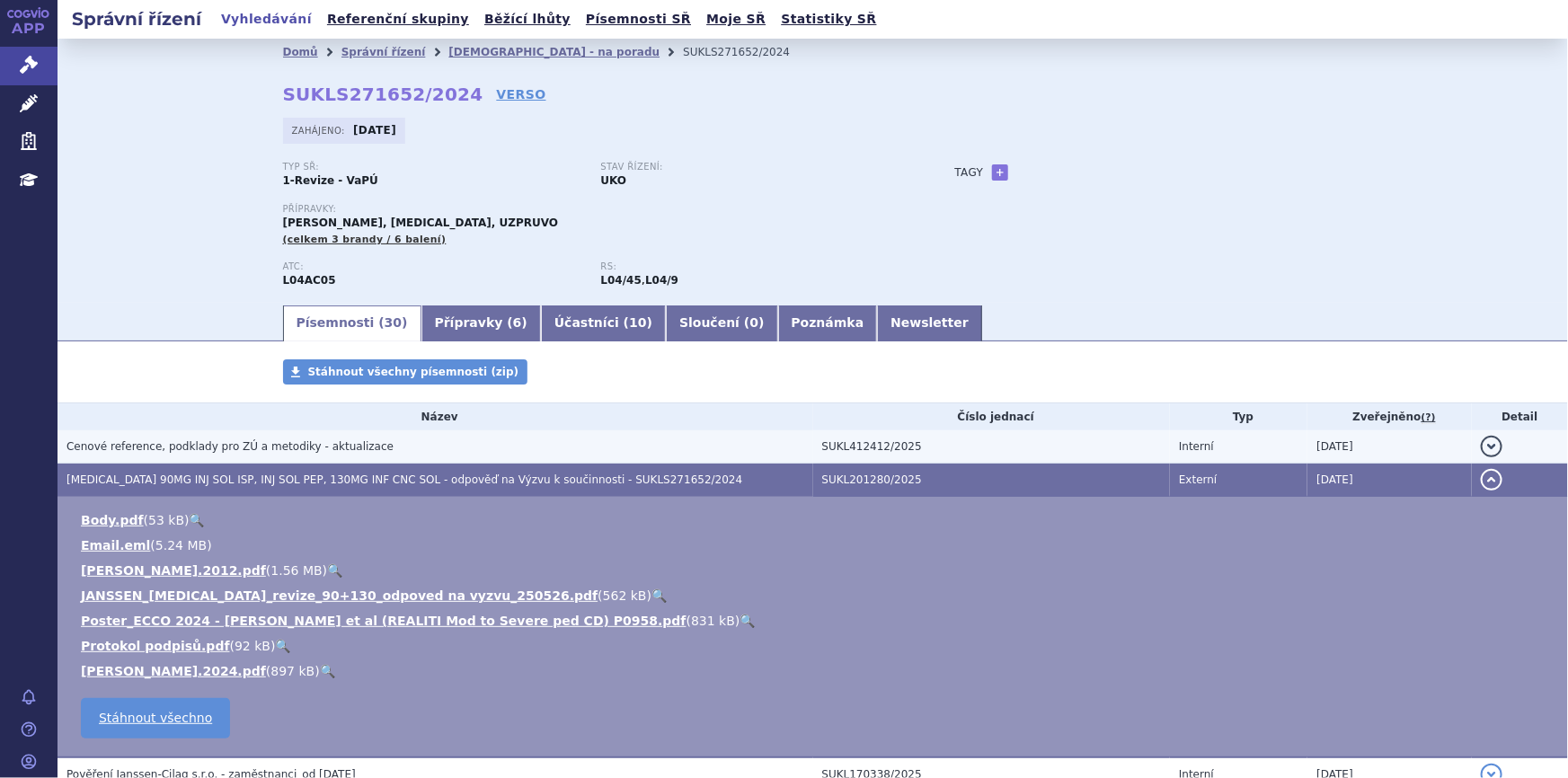
click at [325, 448] on span "Cenové reference, podklady pro ZÚ a metodiky - aktualizace" at bounding box center [229, 446] width 327 height 12
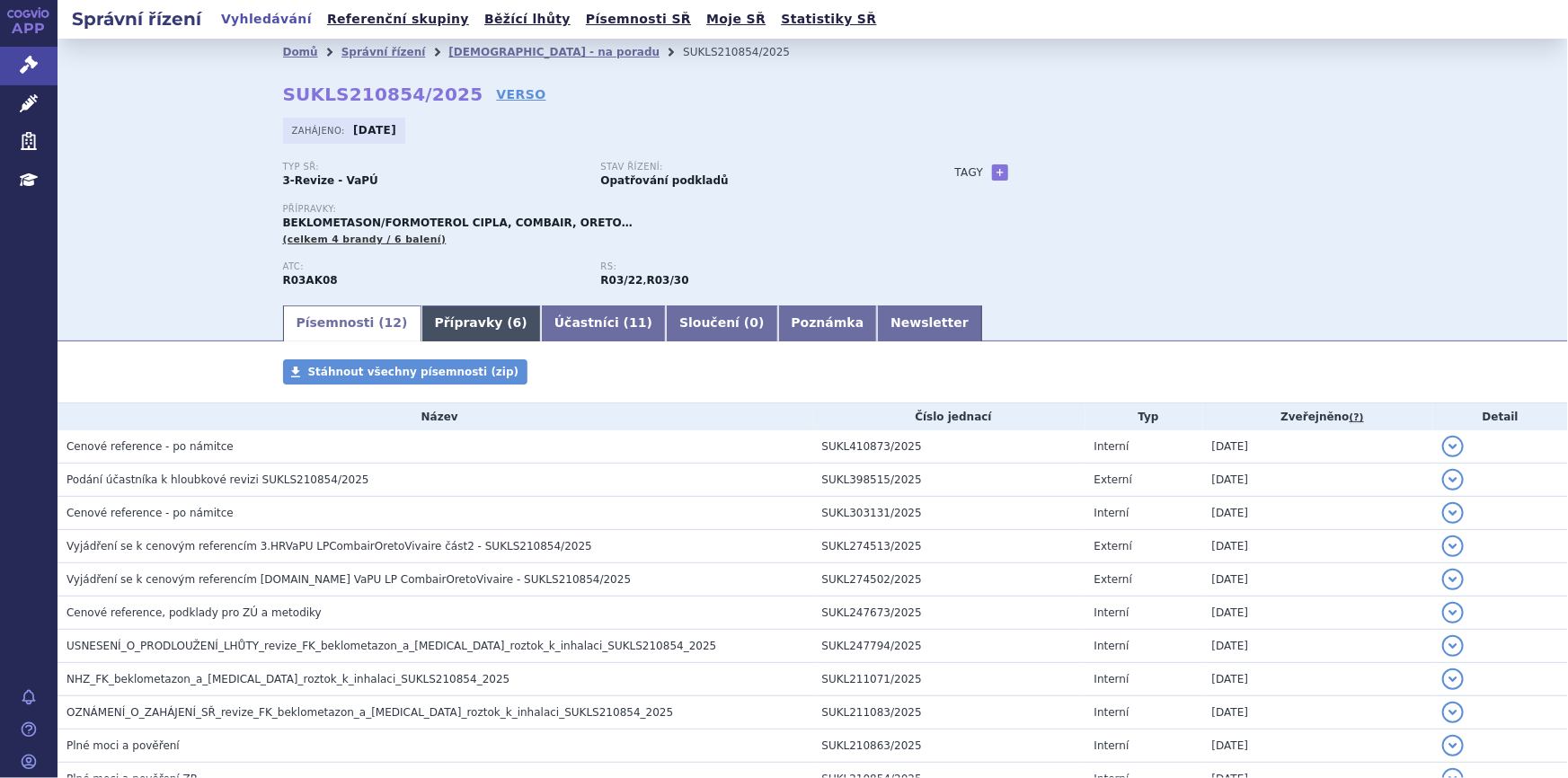
click at [469, 322] on link "Přípravky ( 6 )" at bounding box center [481, 323] width 120 height 36
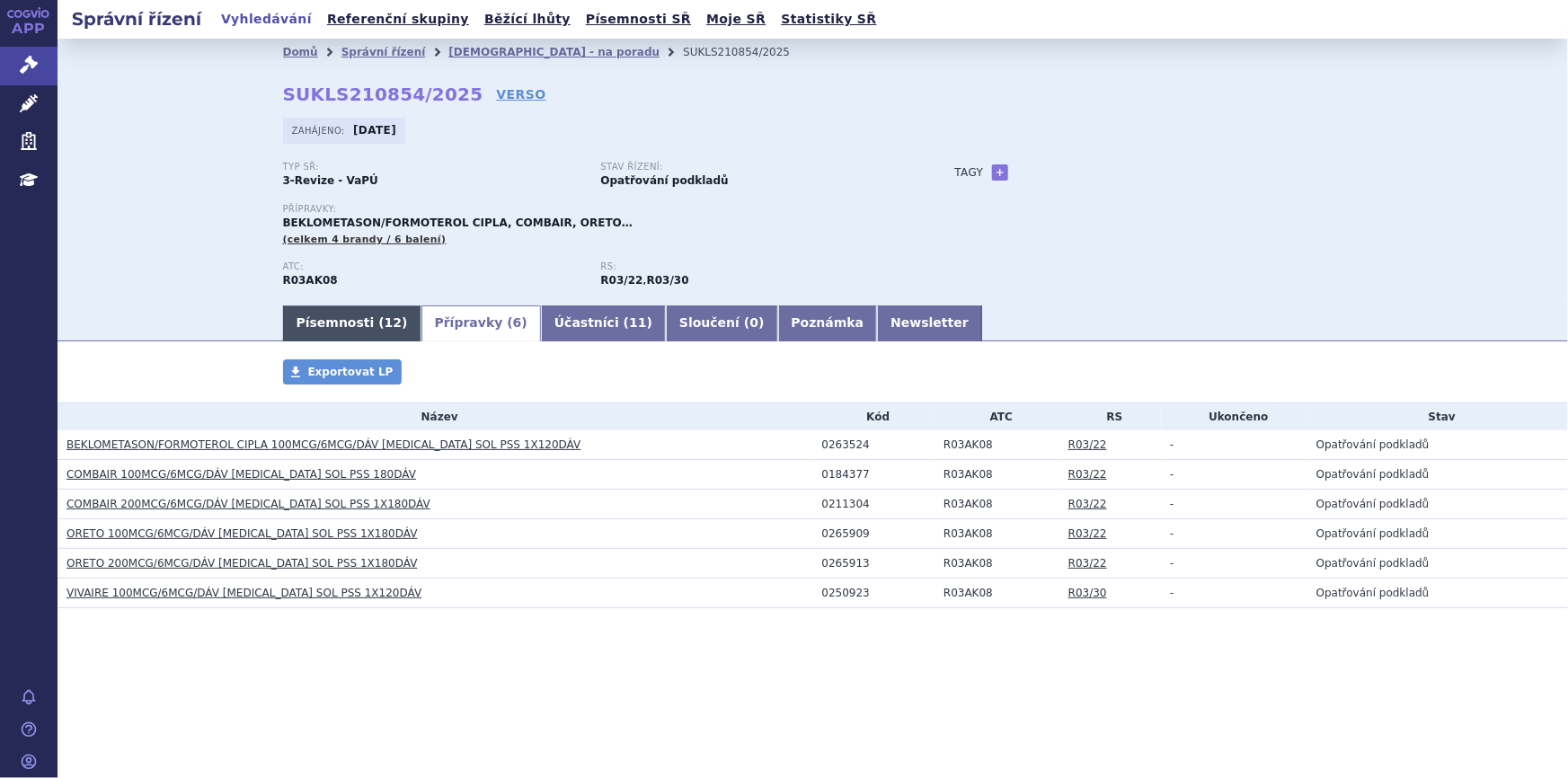
click at [385, 322] on span "12" at bounding box center [393, 322] width 17 height 14
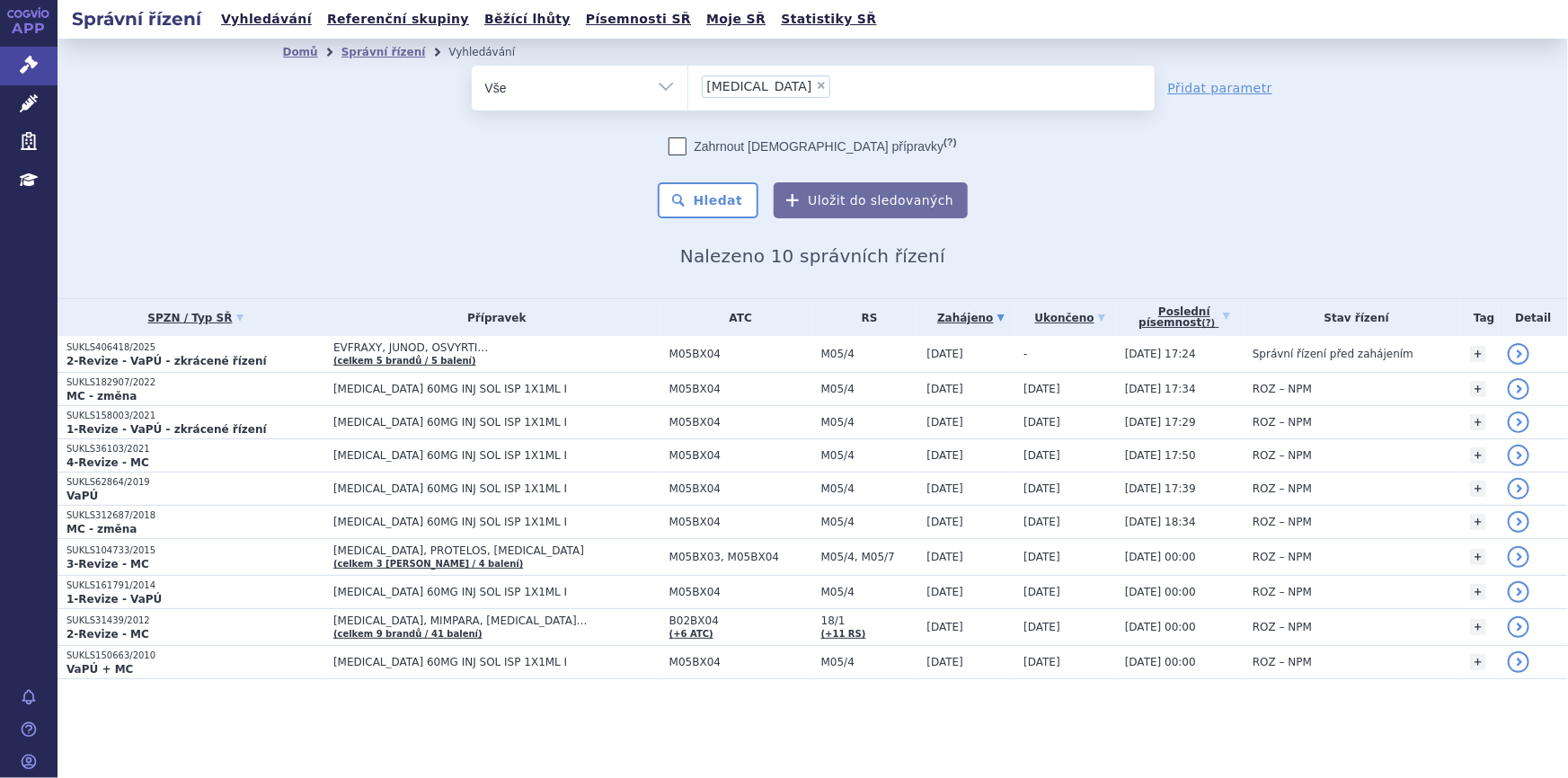
click at [816, 82] on span "×" at bounding box center [821, 85] width 10 height 10
click at [688, 82] on select "[MEDICAL_DATA]" at bounding box center [687, 88] width 1 height 45
select select
click at [741, 100] on ul at bounding box center [921, 85] width 466 height 38
click at [688, 100] on select "prolia" at bounding box center [687, 88] width 1 height 45
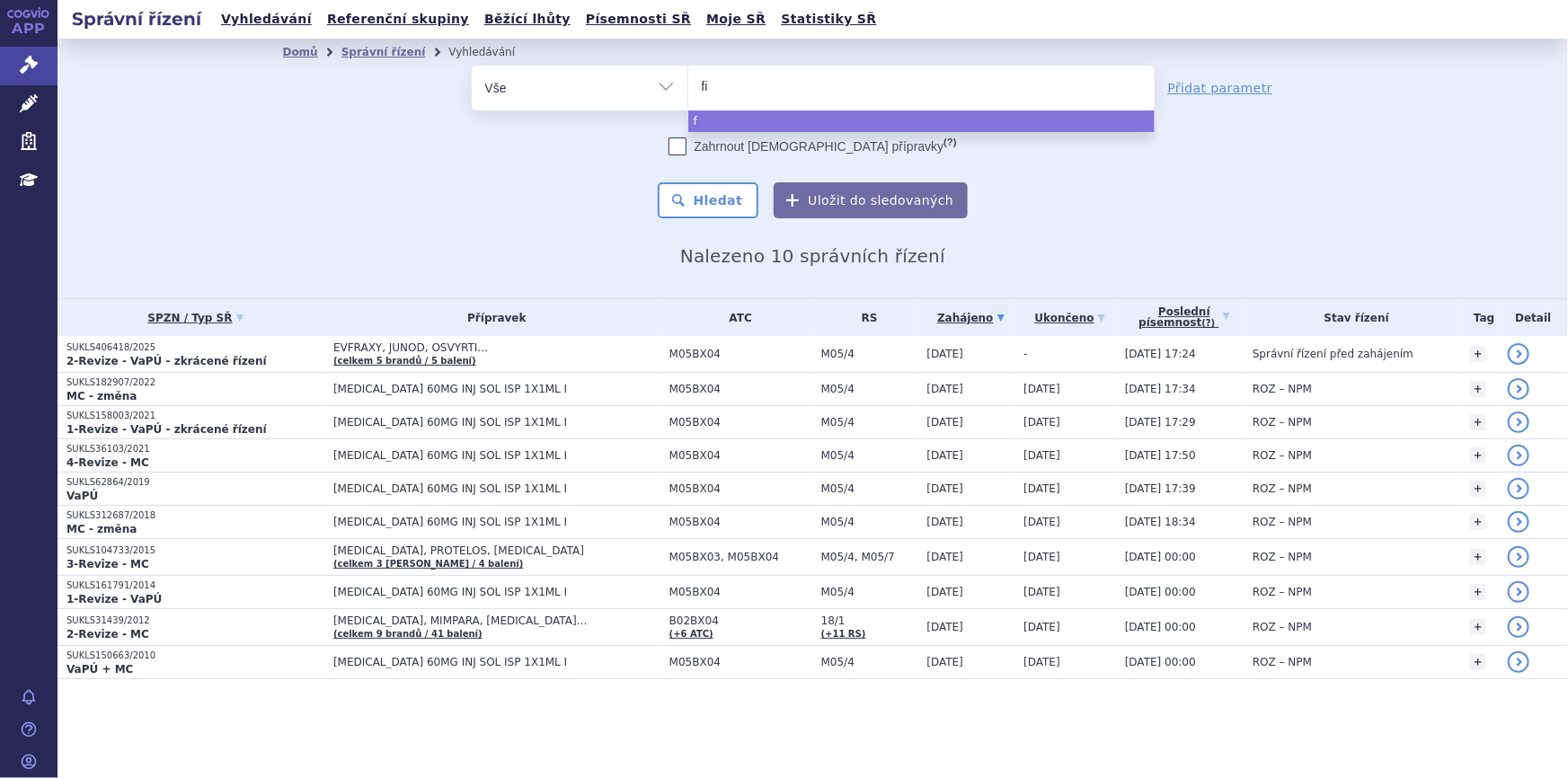
type input "fin"
type input "fingo"
type input "fingol"
type input "fingolim"
type input "fingolimo"
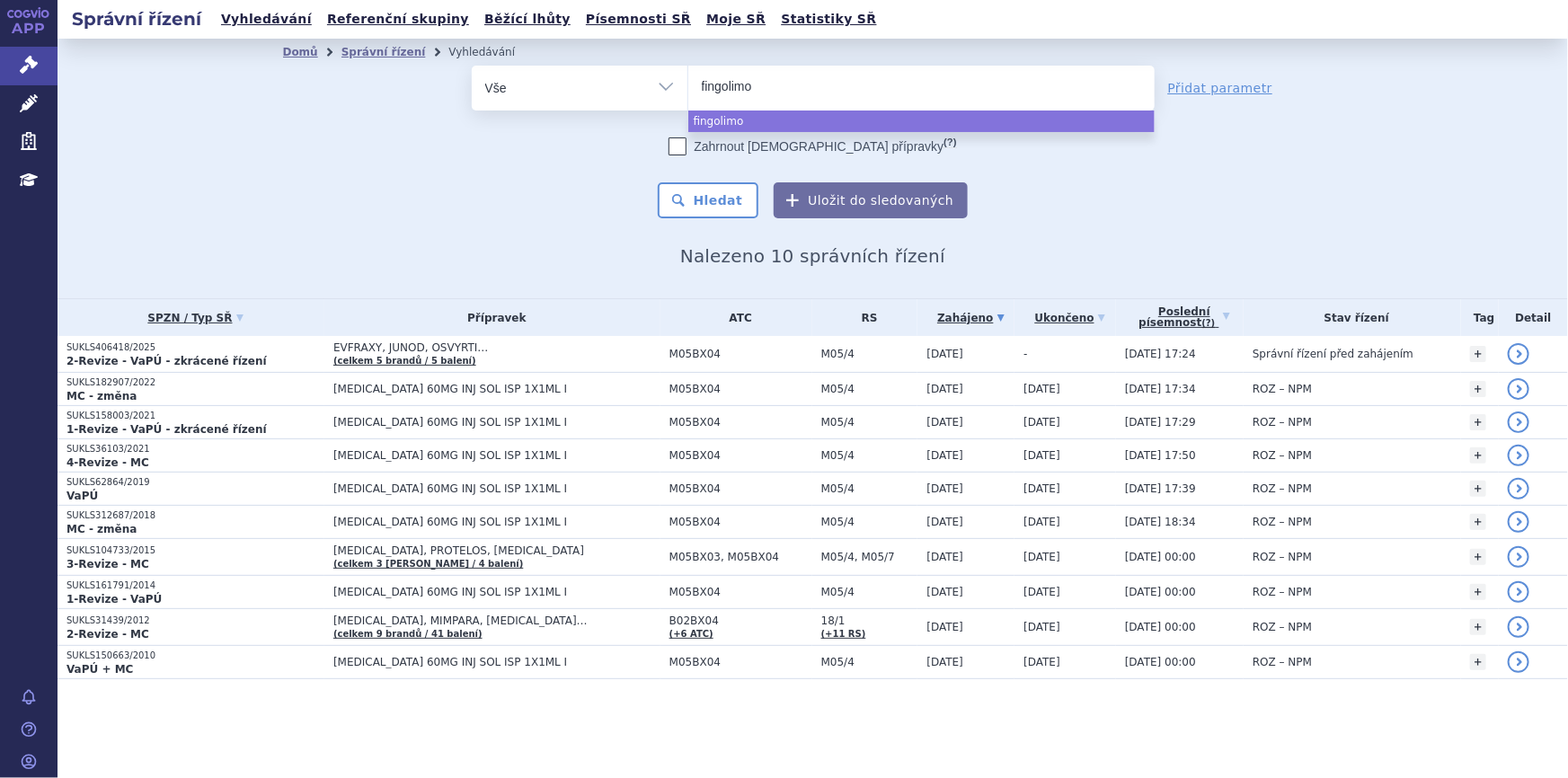
type input "fingolimod"
select select "fingolimod"
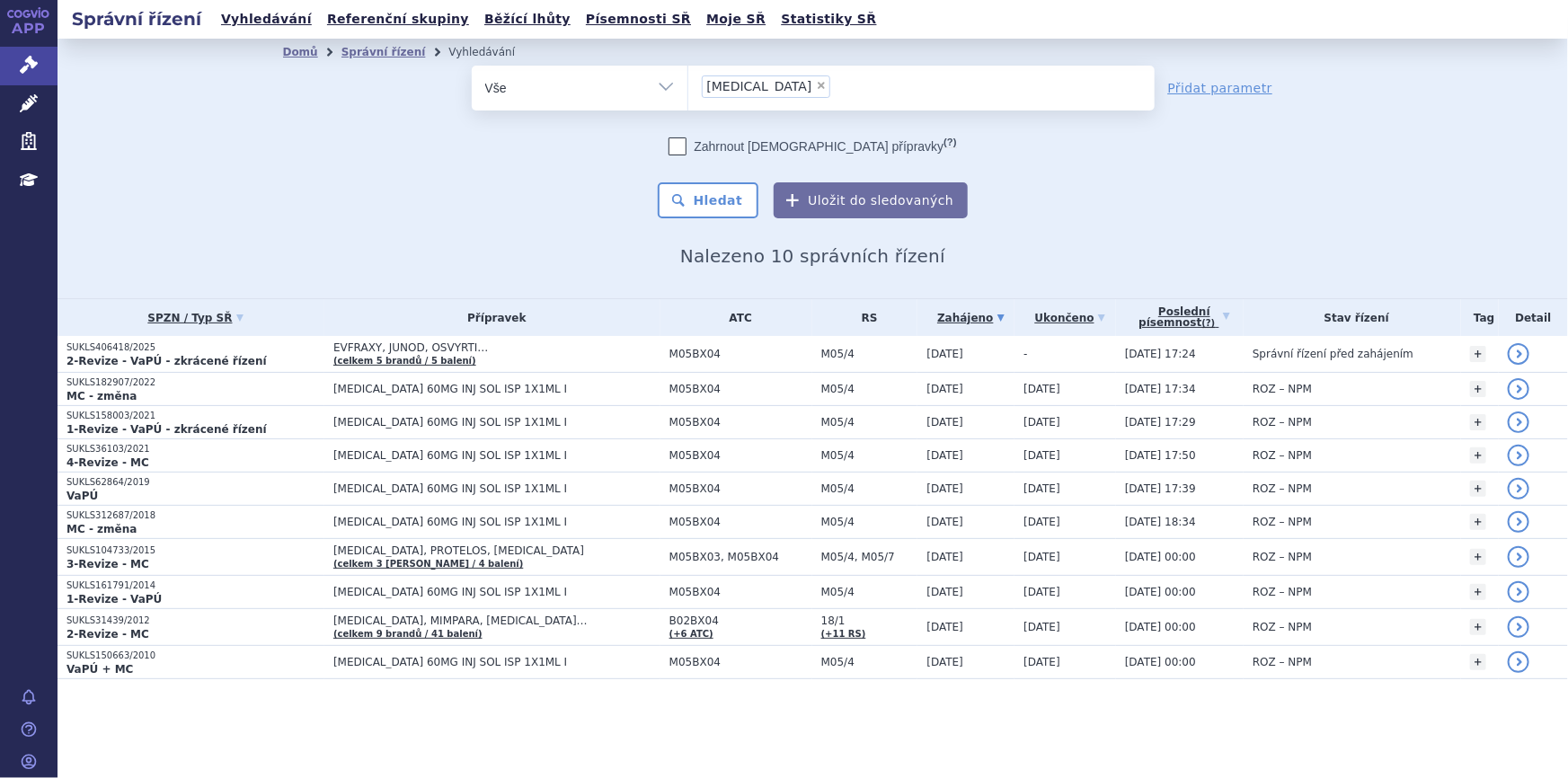
click at [843, 91] on input "prolia fingolimod × fingolimod" at bounding box center [888, 86] width 104 height 23
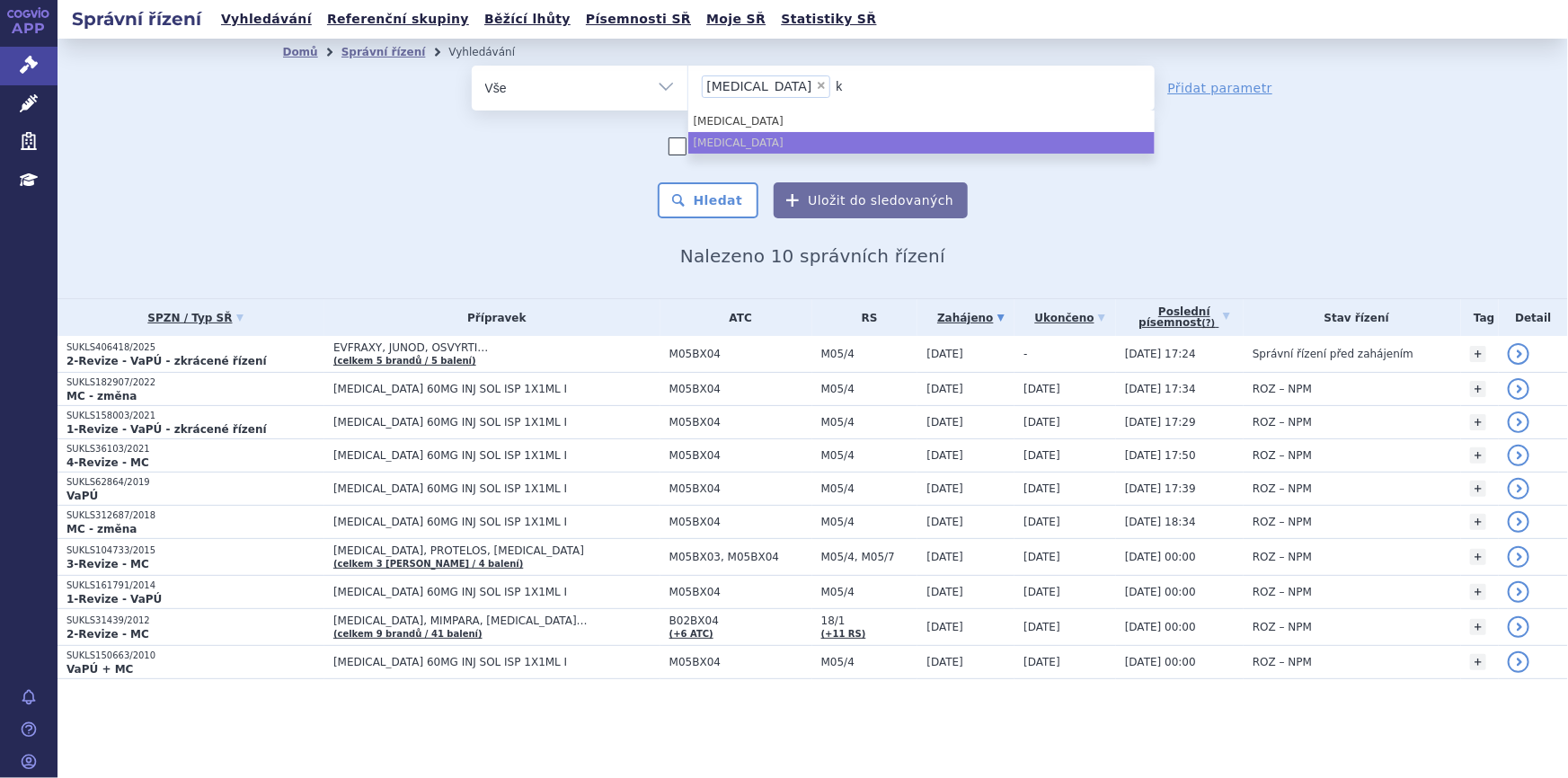
type input "ki"
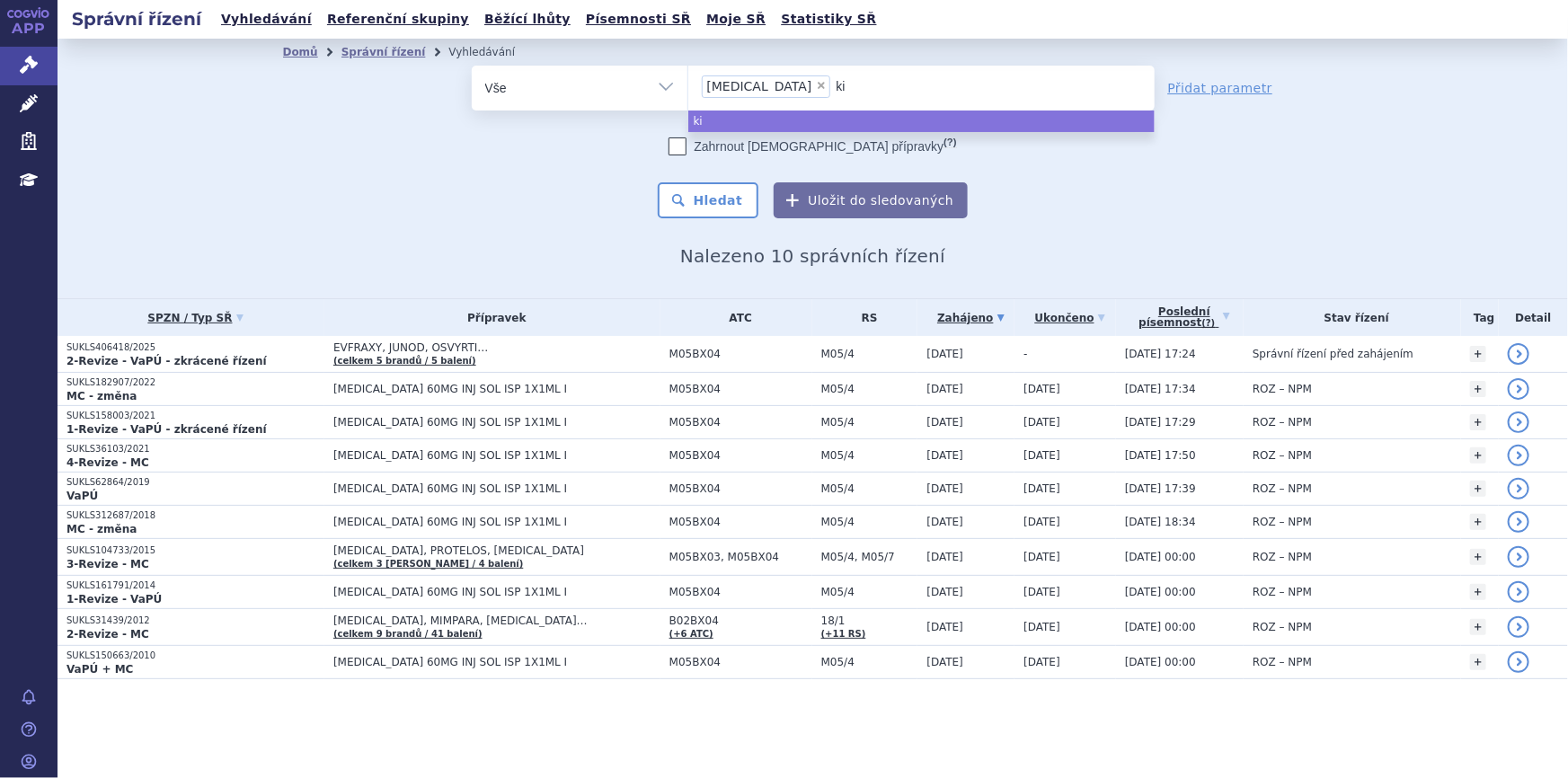
type input "kis"
type input "kisq"
type input "kisqal"
type input "kisqali"
type input "kisqali)"
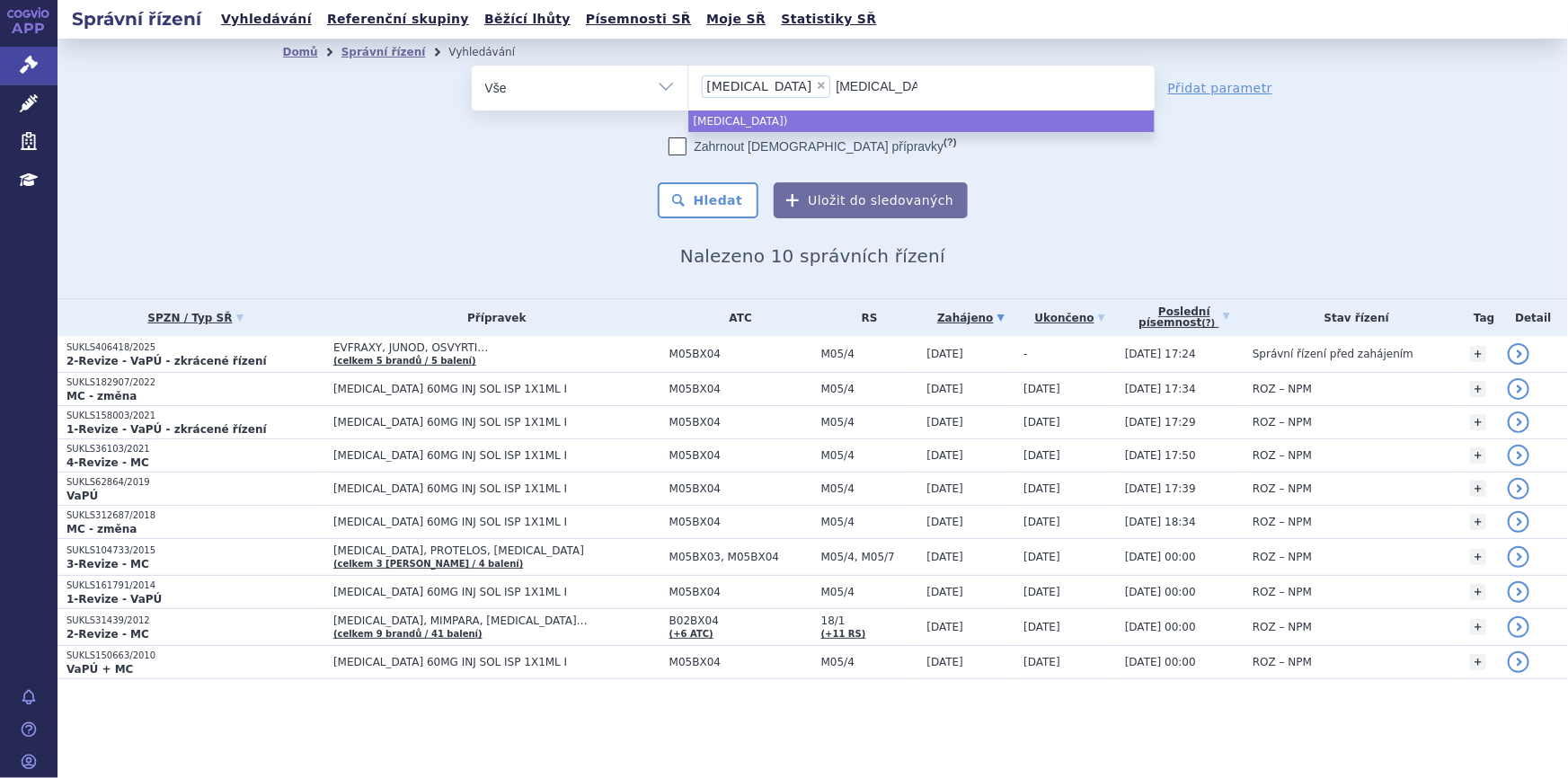
type input "kisqali"
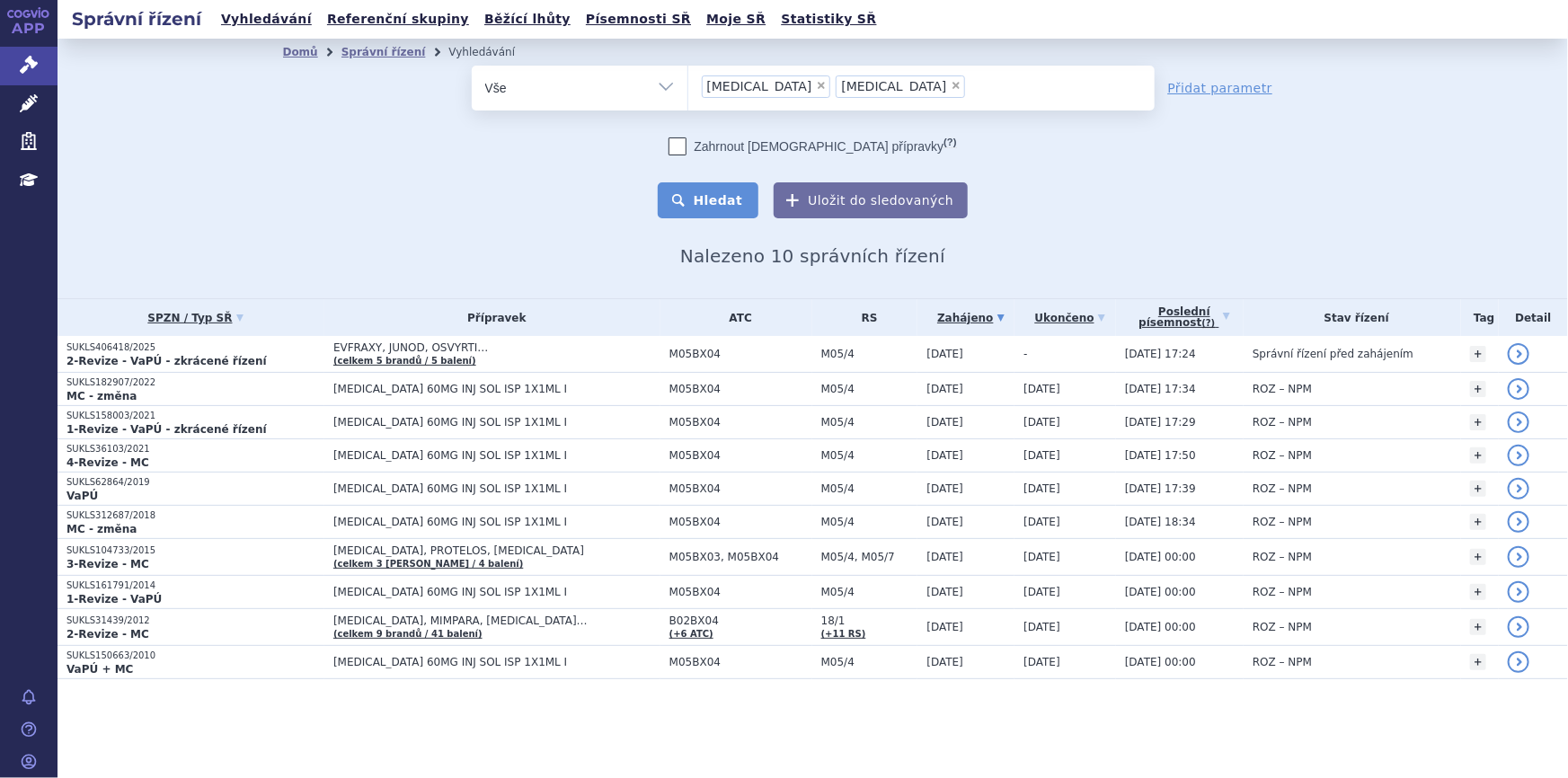
click at [715, 191] on button "Hledat" at bounding box center [709, 200] width 102 height 36
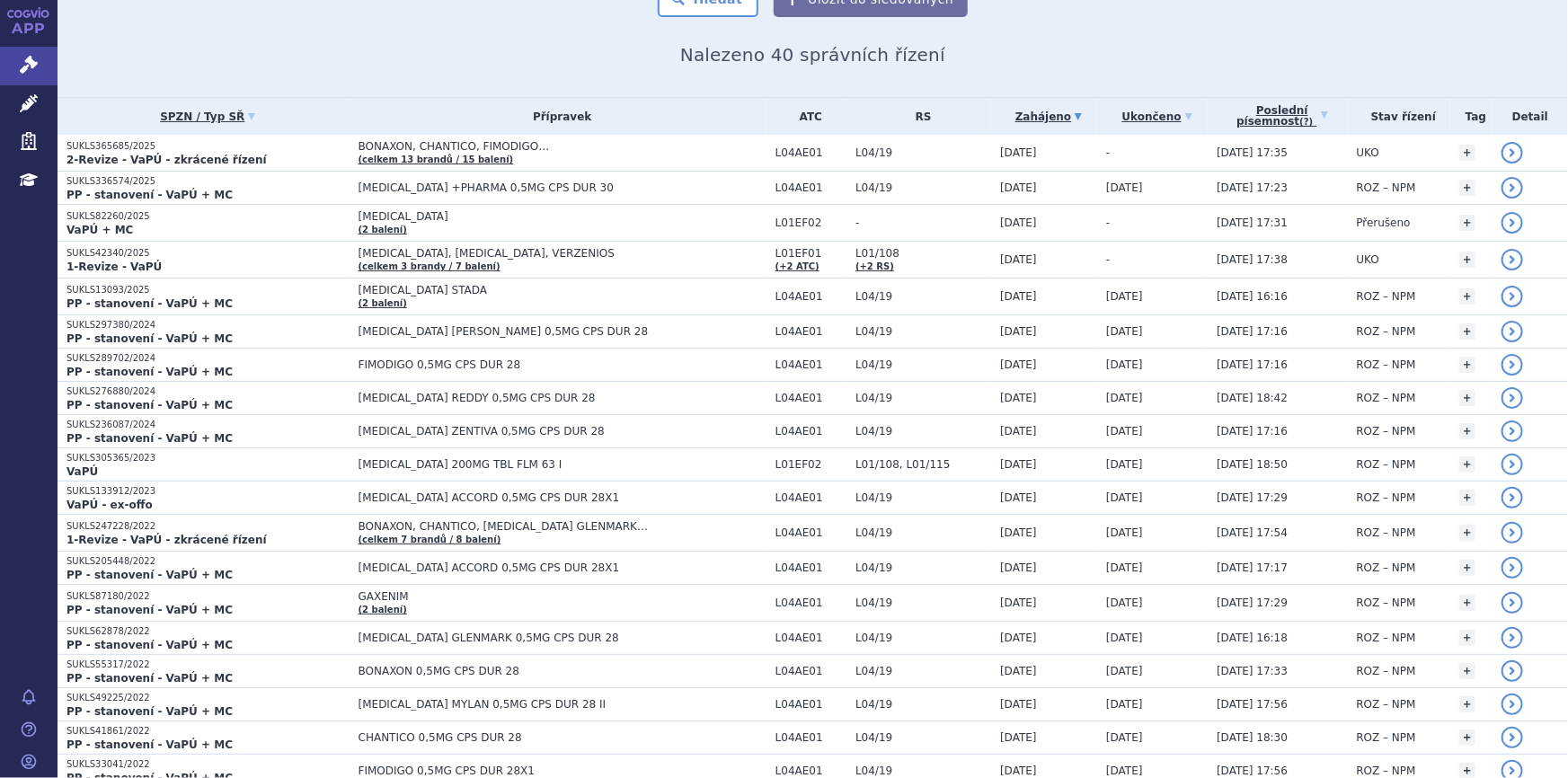
scroll to position [244, 0]
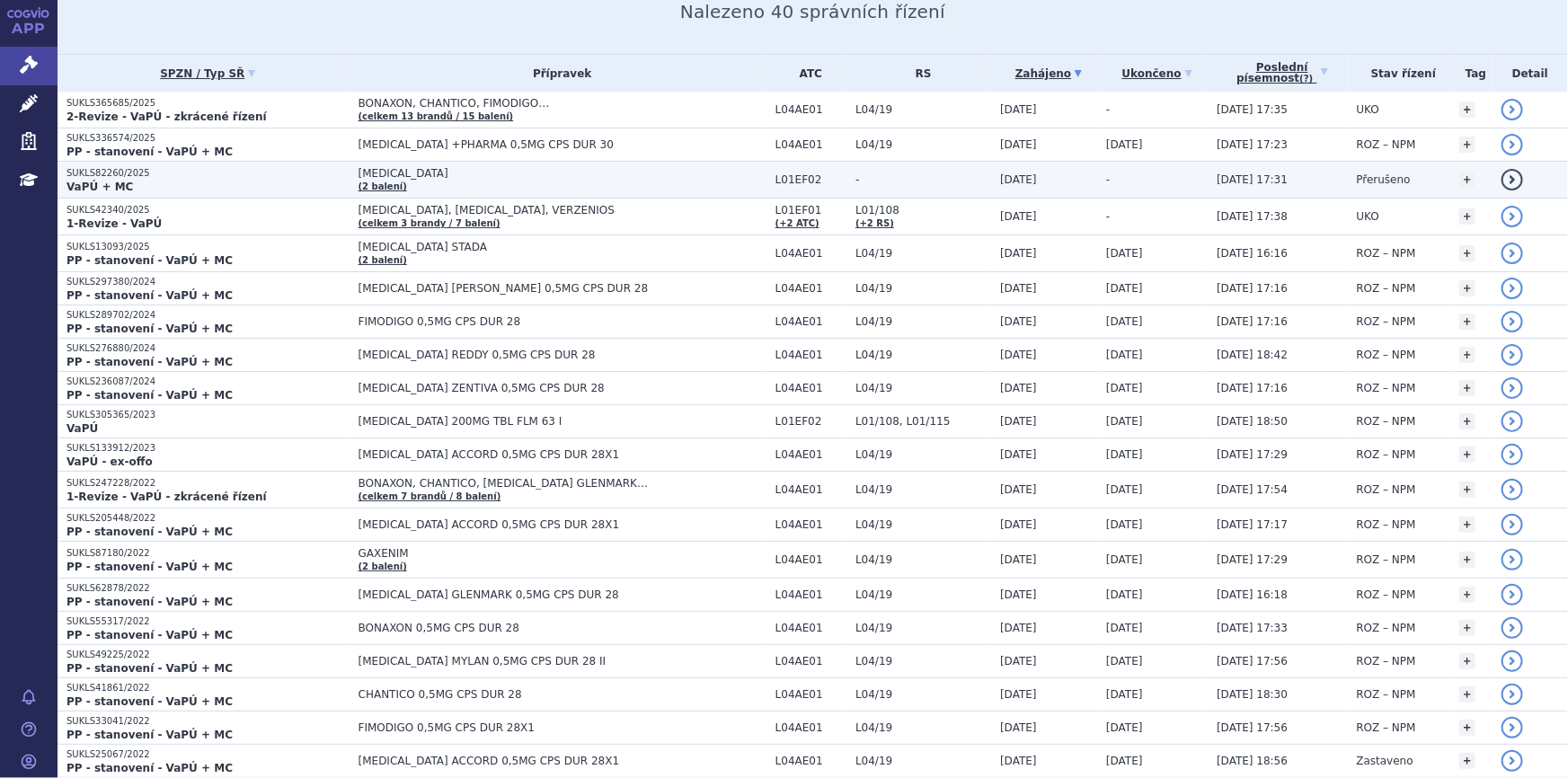
click at [584, 171] on span "[MEDICAL_DATA]" at bounding box center [562, 173] width 408 height 12
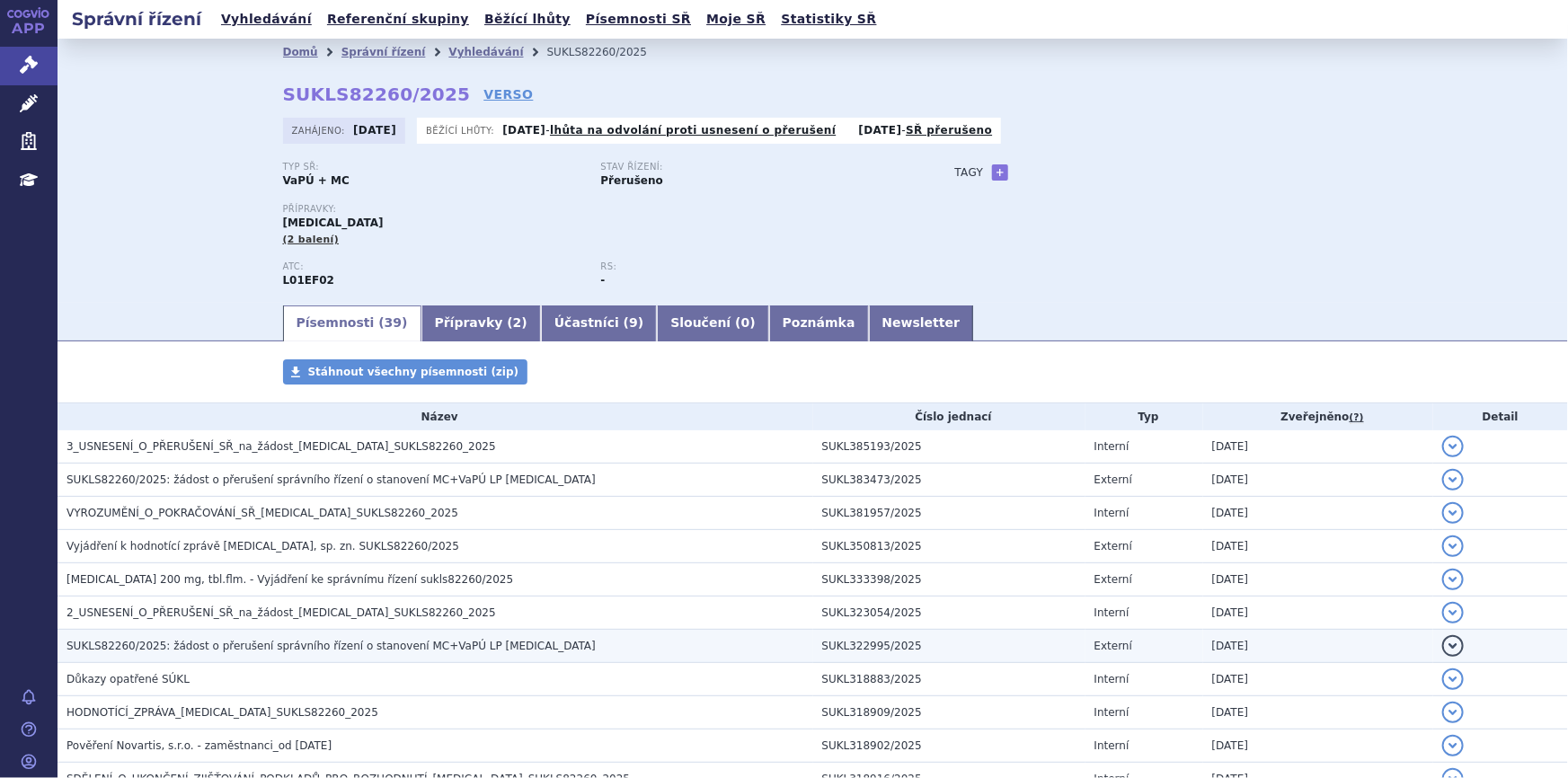
scroll to position [326, 0]
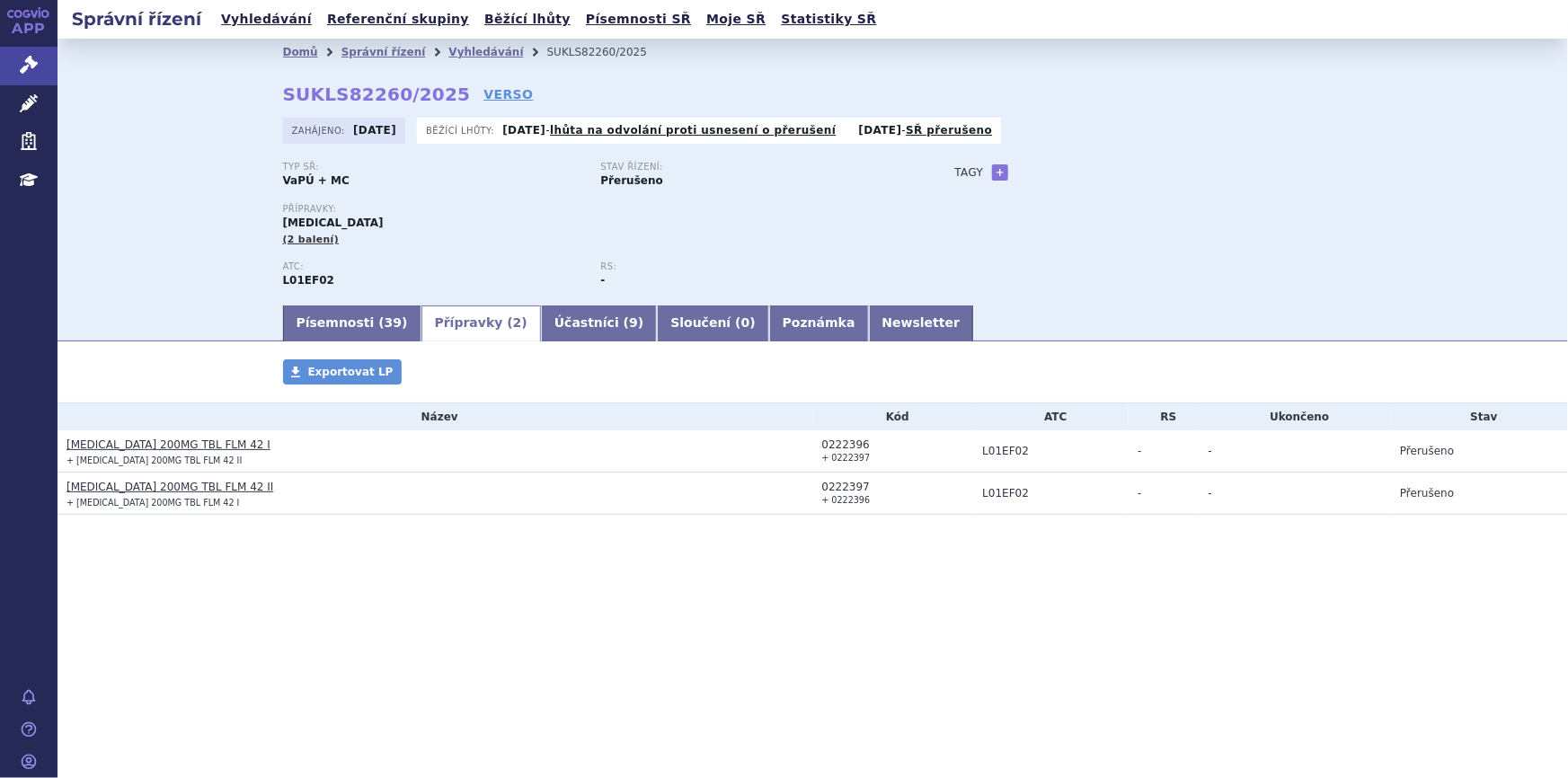
click at [114, 441] on link "KISQALI 200MG TBL FLM 42 I" at bounding box center [168, 444] width 204 height 12
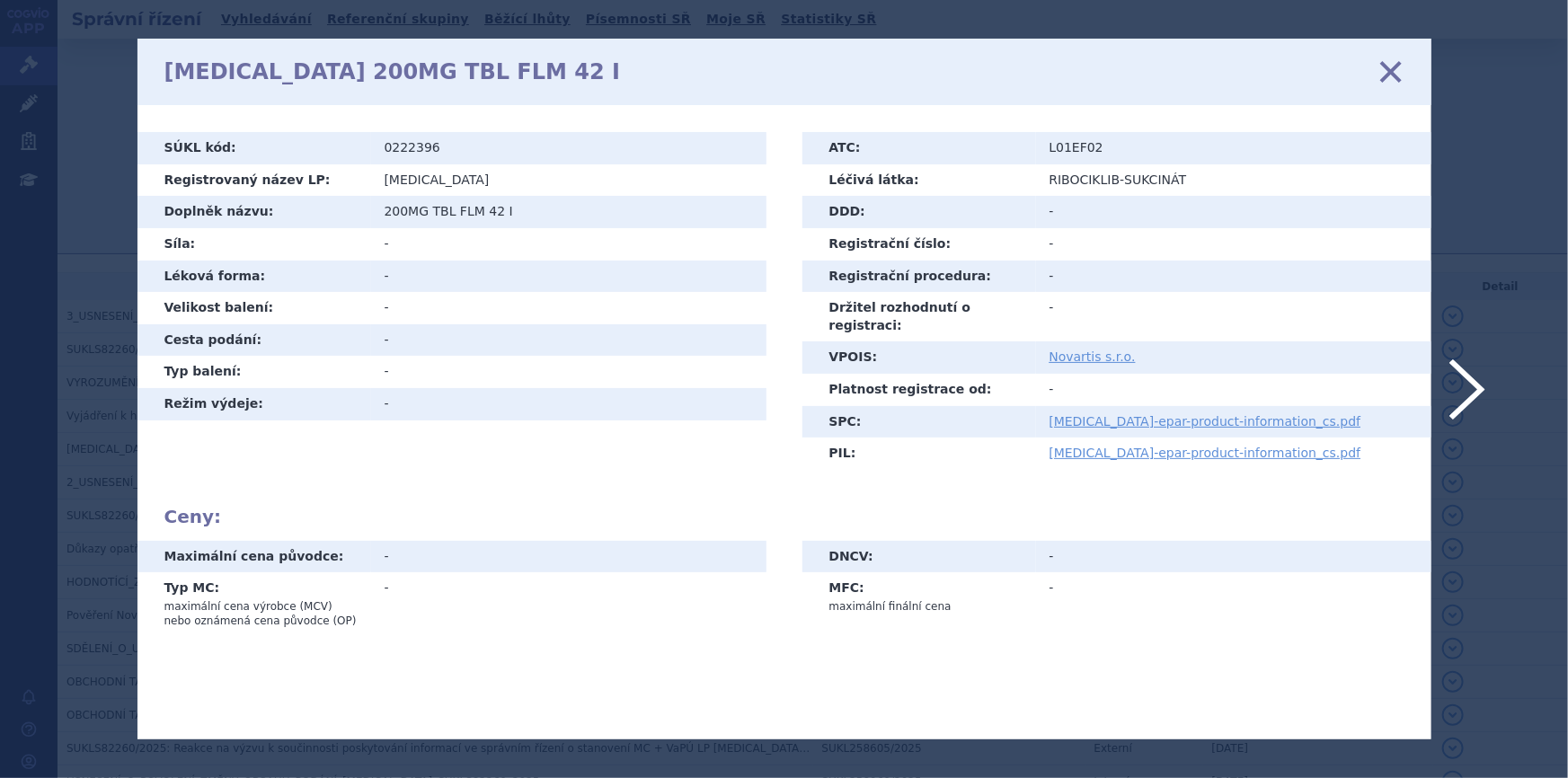
drag, startPoint x: 1397, startPoint y: 72, endPoint x: 1338, endPoint y: 9, distance: 86.3
click at [1396, 71] on icon at bounding box center [1390, 72] width 38 height 38
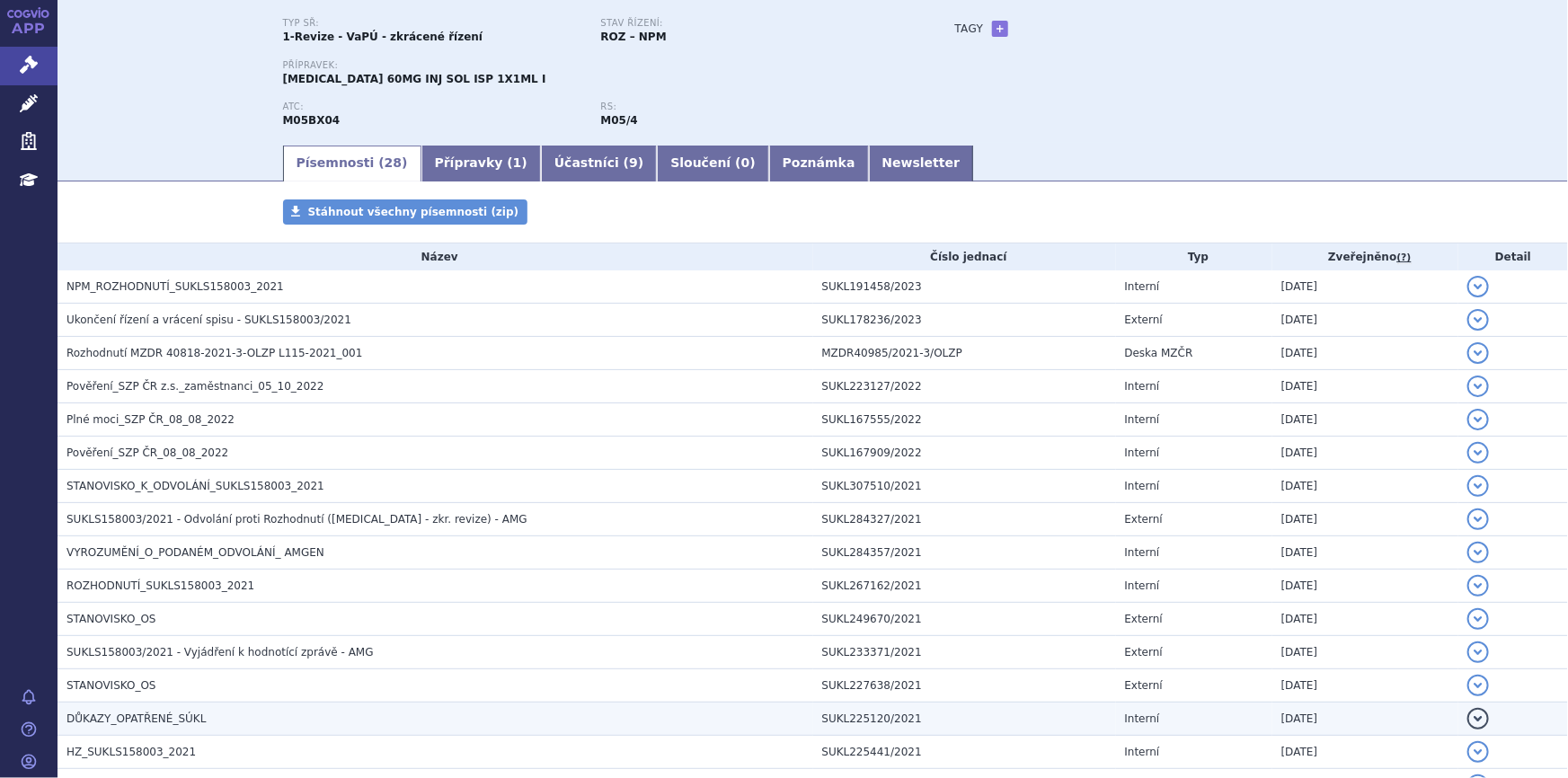
scroll to position [162, 0]
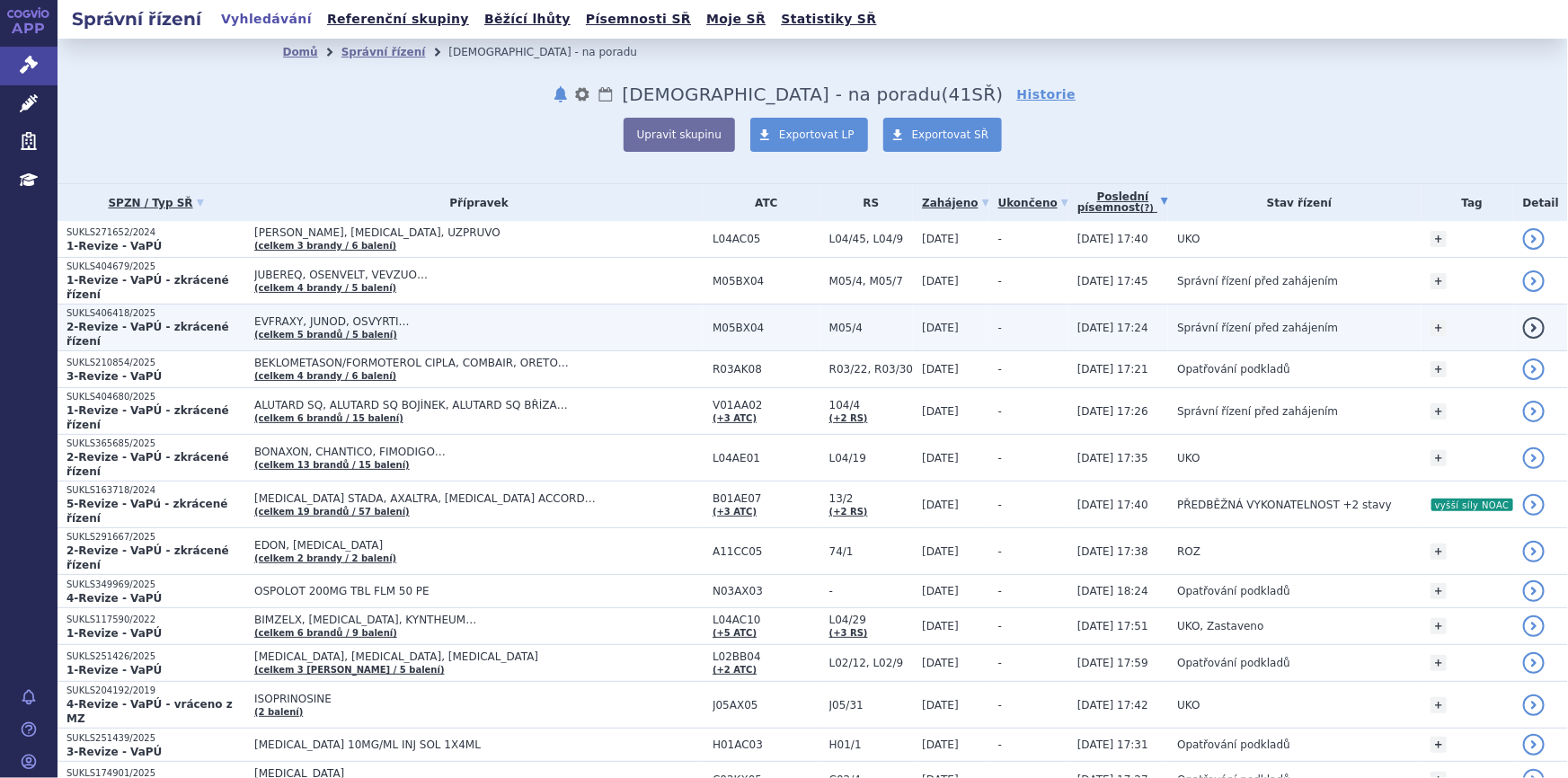
click at [540, 314] on td "EVFRAXY, JUNOD, OSVYRTI… (celkem 5 brandů / 5 balení)" at bounding box center [475, 328] width 459 height 47
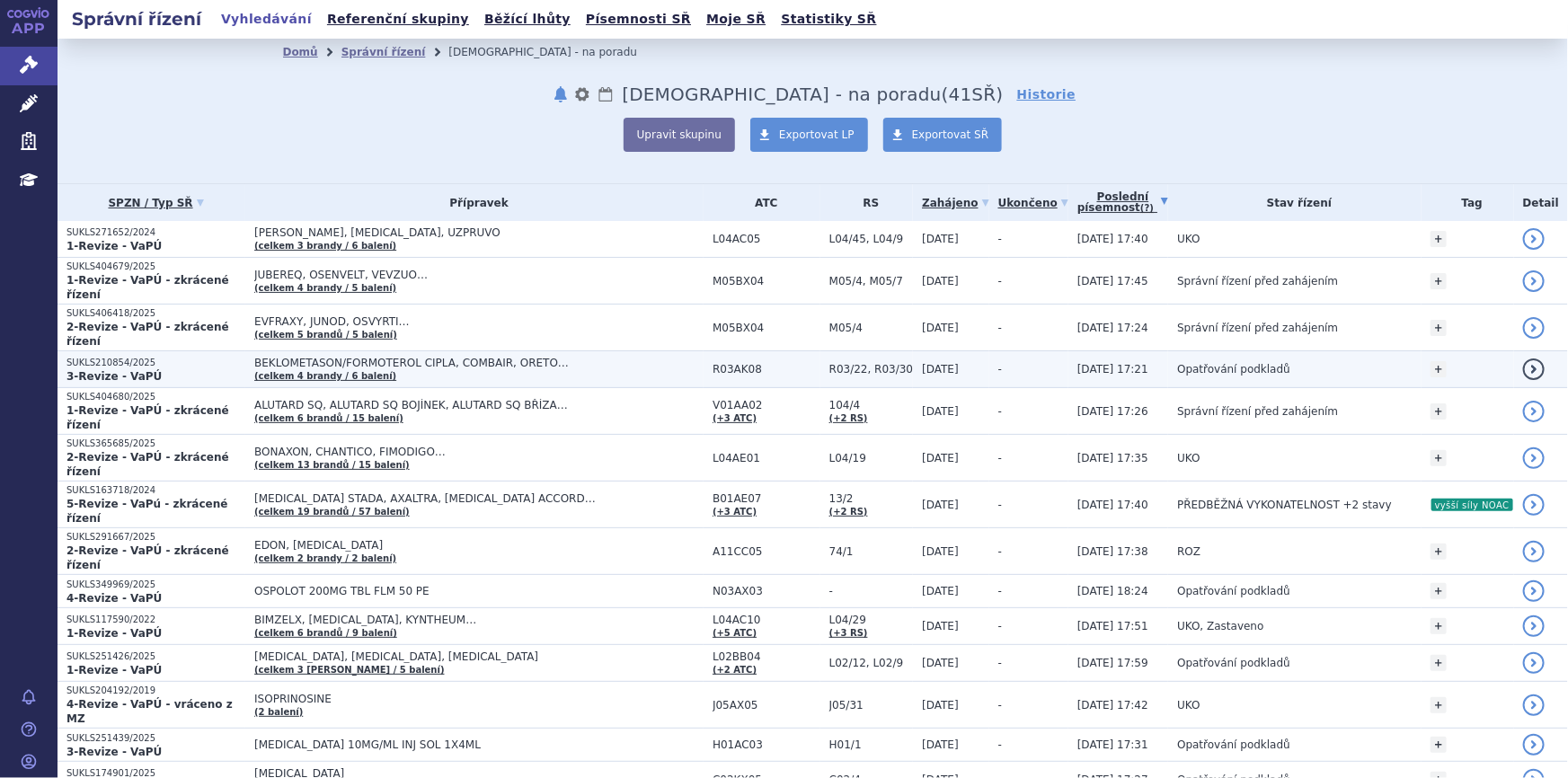
click at [552, 360] on td "BEKLOMETASON/FORMOTEROL CIPLA, COMBAIR, ORETO… (celkem 4 brandy / 6 balení)" at bounding box center [475, 369] width 459 height 37
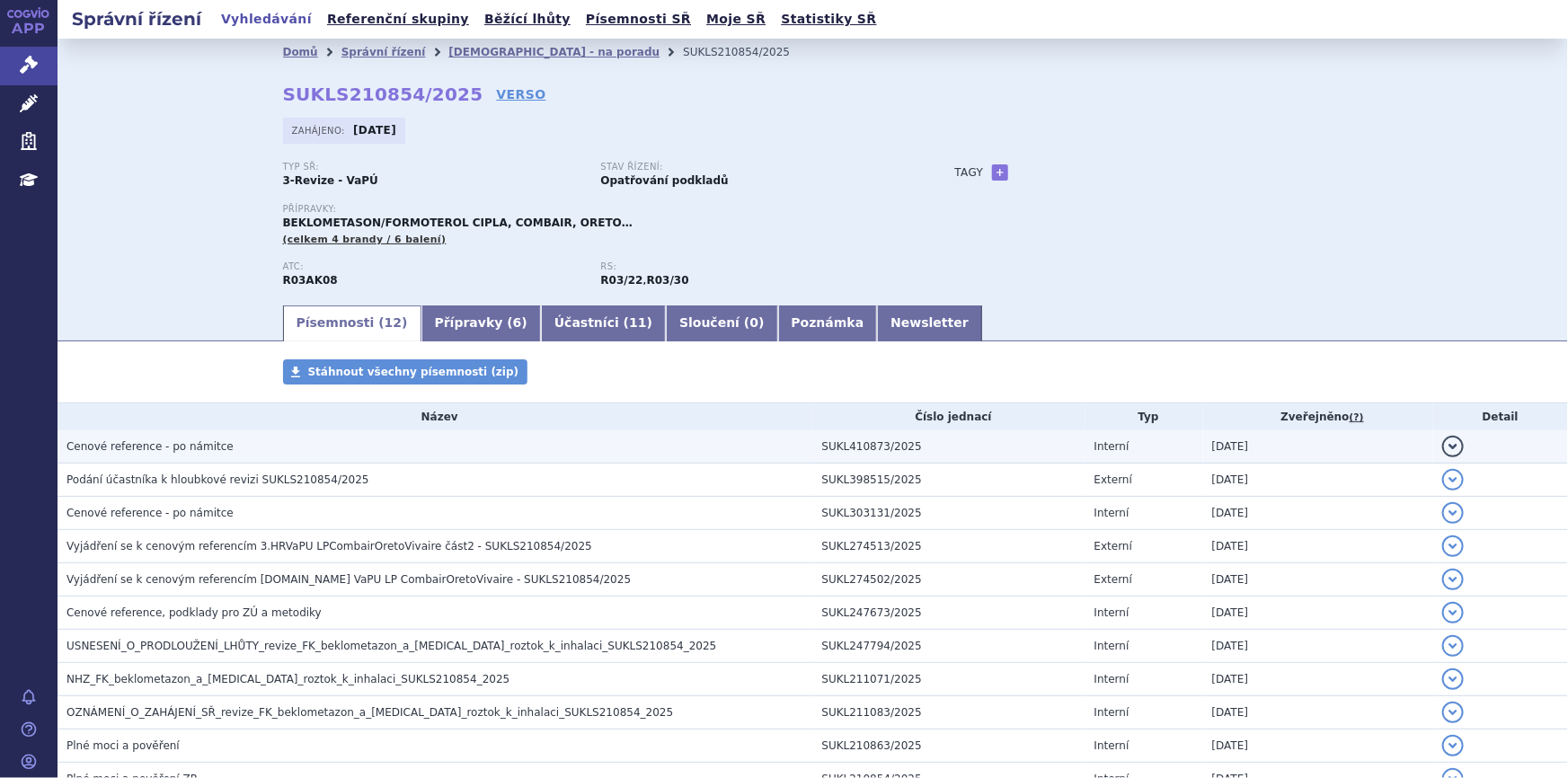
click at [467, 445] on h3 "Cenové reference - po námitce" at bounding box center [439, 446] width 746 height 18
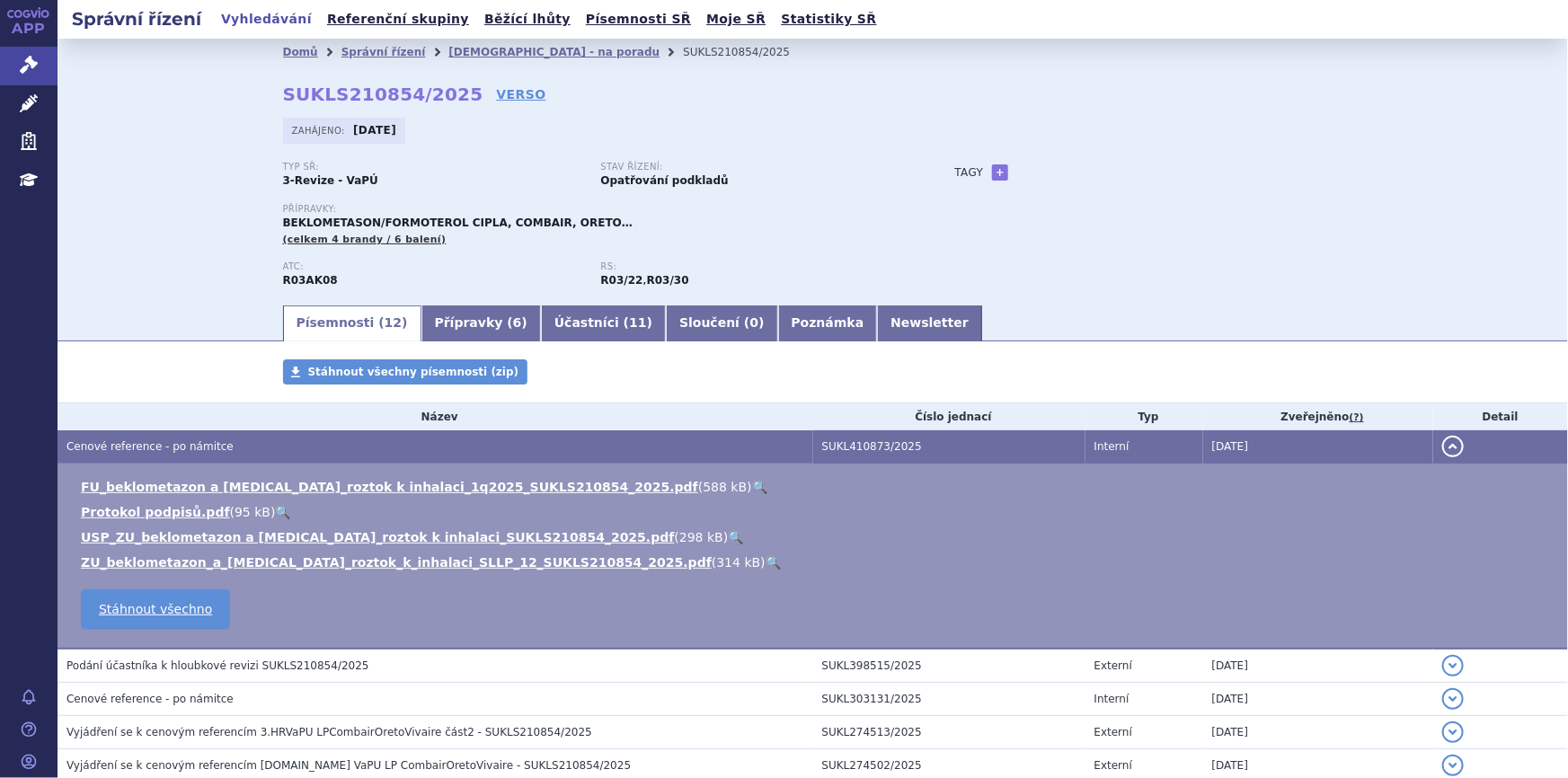
click at [197, 260] on div "Domů Správní řízení Revize - na poradu SUKLS210854/2025 SUKLS210854/2025 VERSO …" at bounding box center [812, 171] width 1510 height 264
click at [433, 328] on link "Přípravky ( 6 )" at bounding box center [481, 323] width 120 height 36
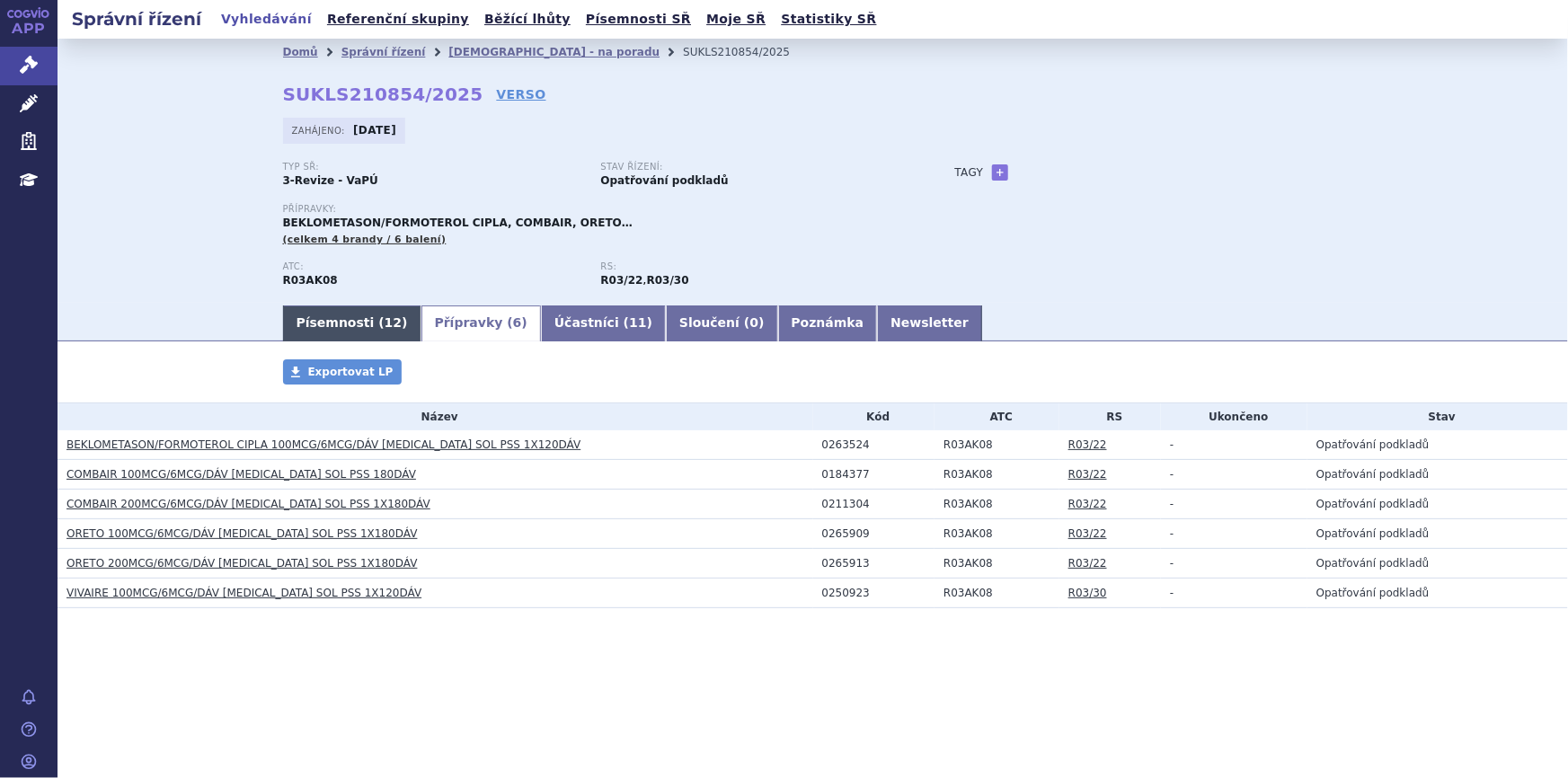
click at [338, 332] on link "Písemnosti ( 12 )" at bounding box center [352, 323] width 139 height 36
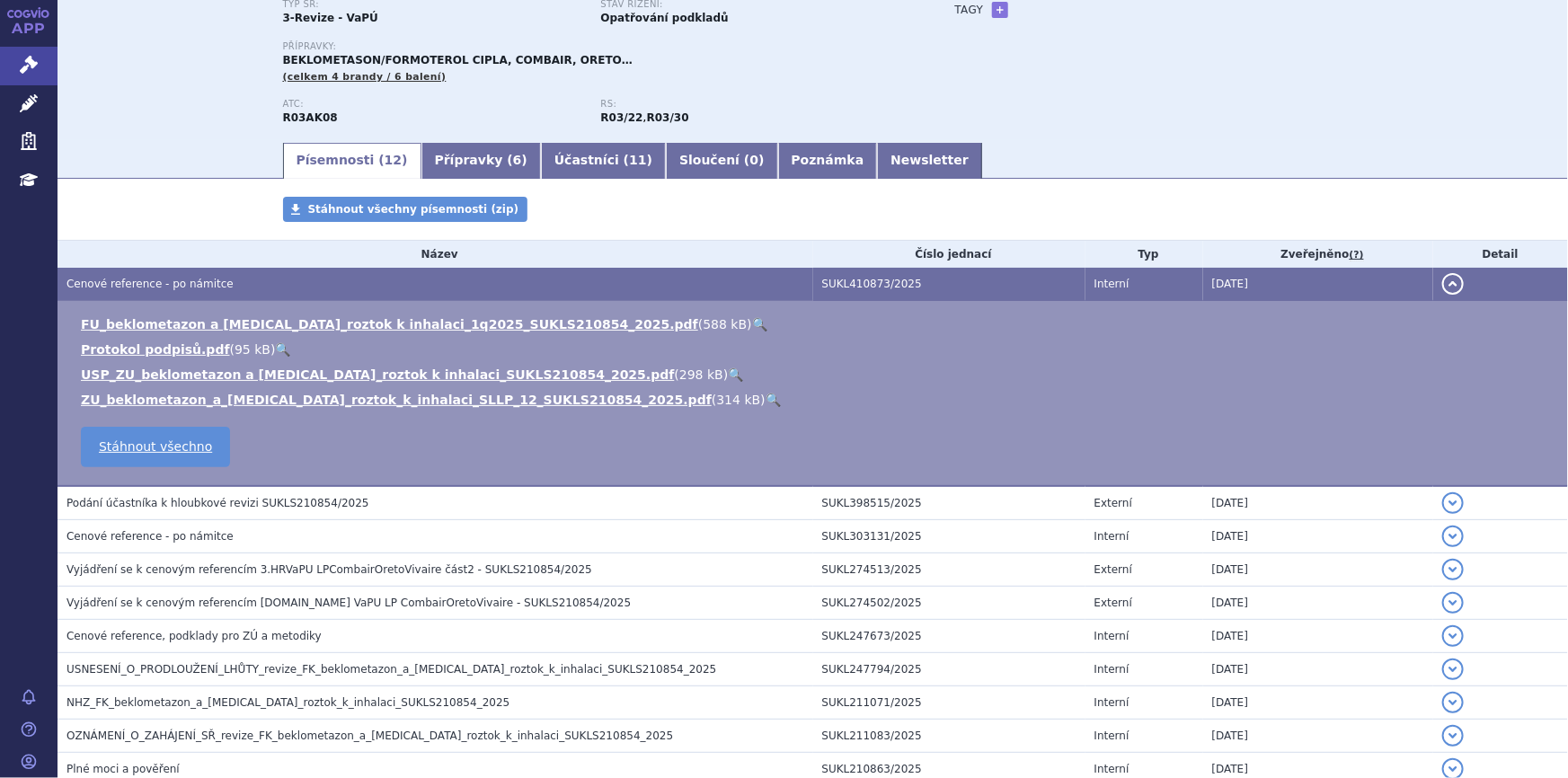
scroll to position [342, 0]
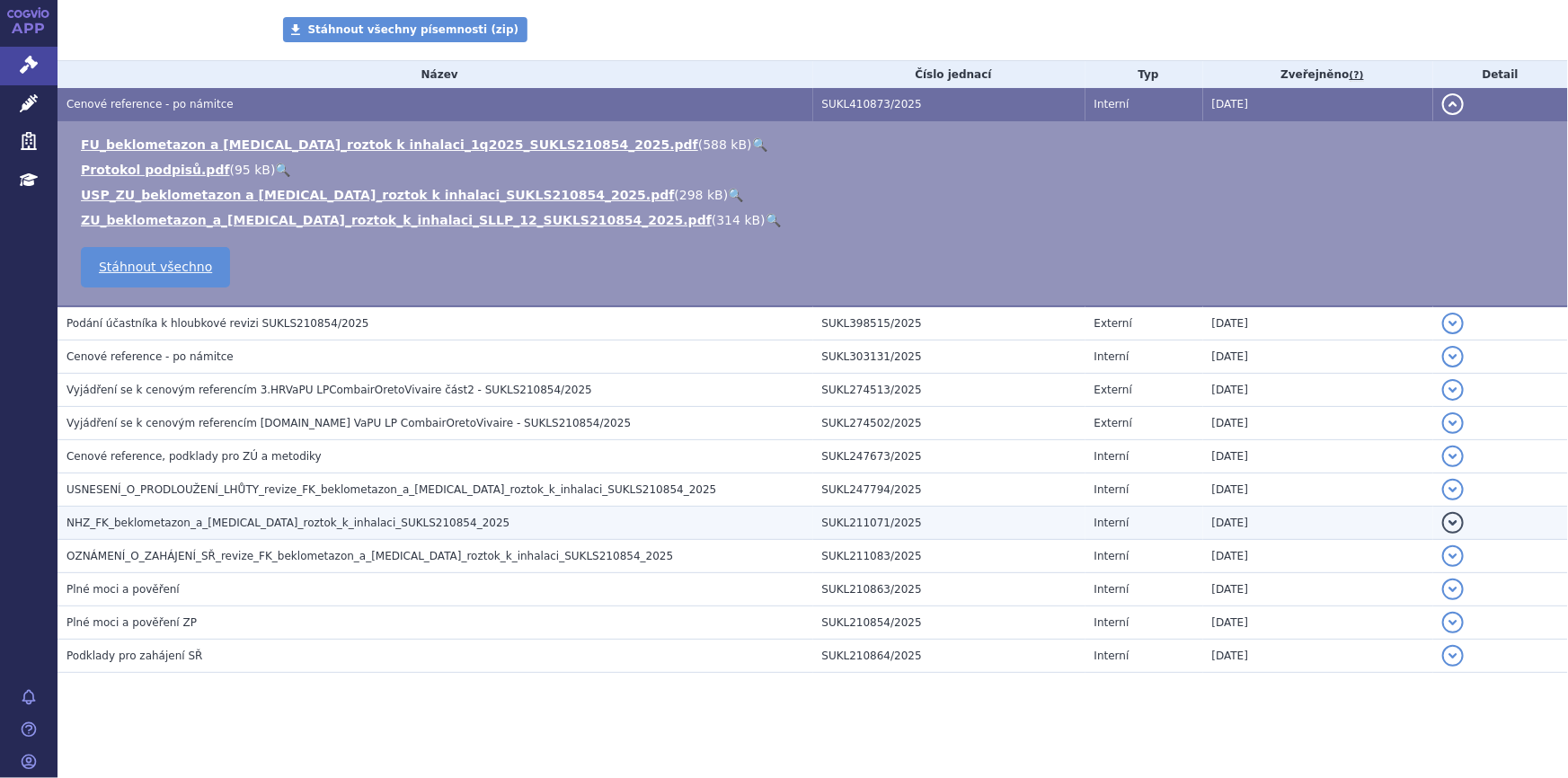
click at [386, 521] on span "NHZ_FK_beklometazon_a_formoterol_roztok_k_inhalaci_SUKLS210854_2025" at bounding box center [287, 522] width 442 height 12
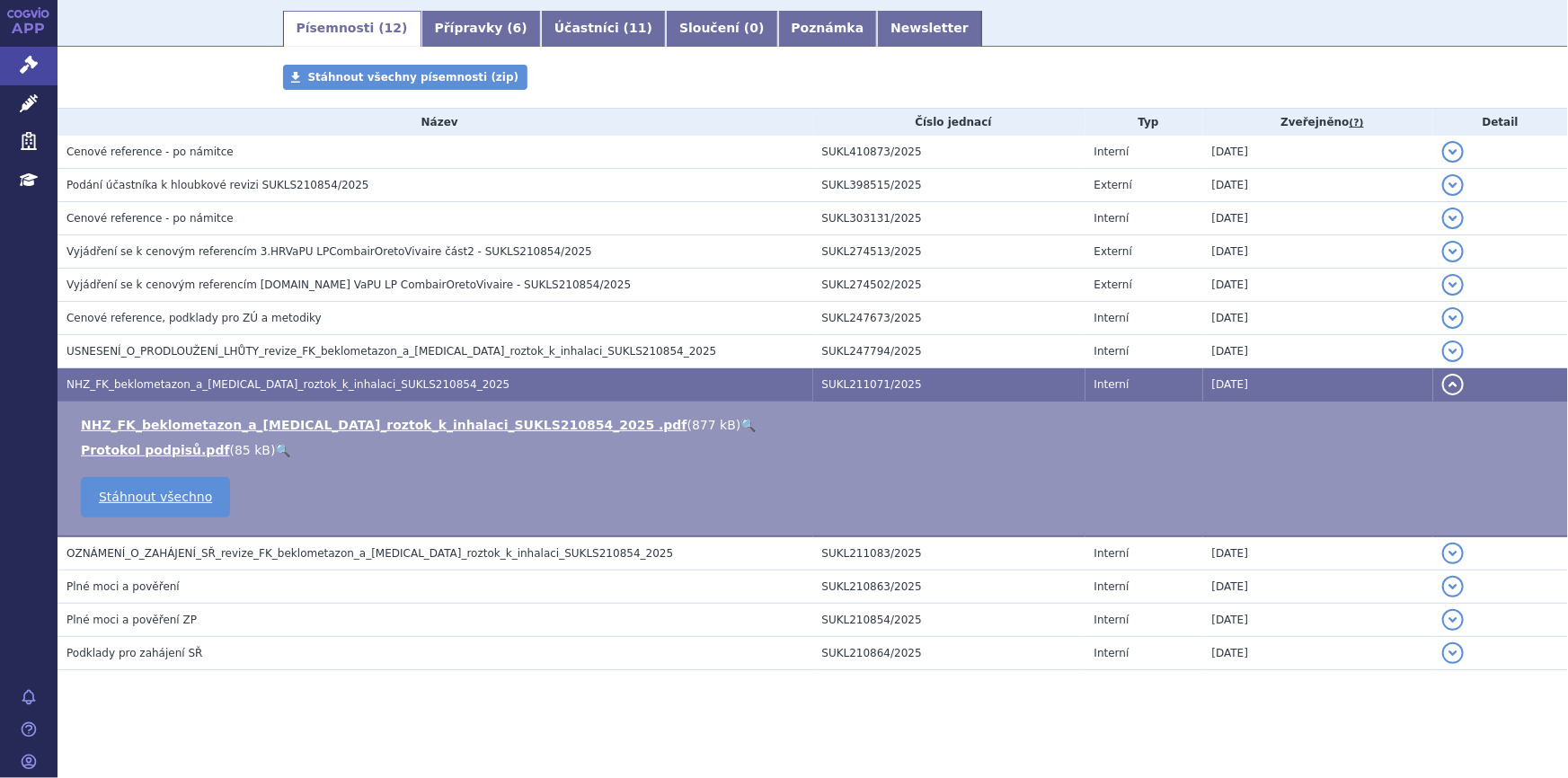
scroll to position [292, 0]
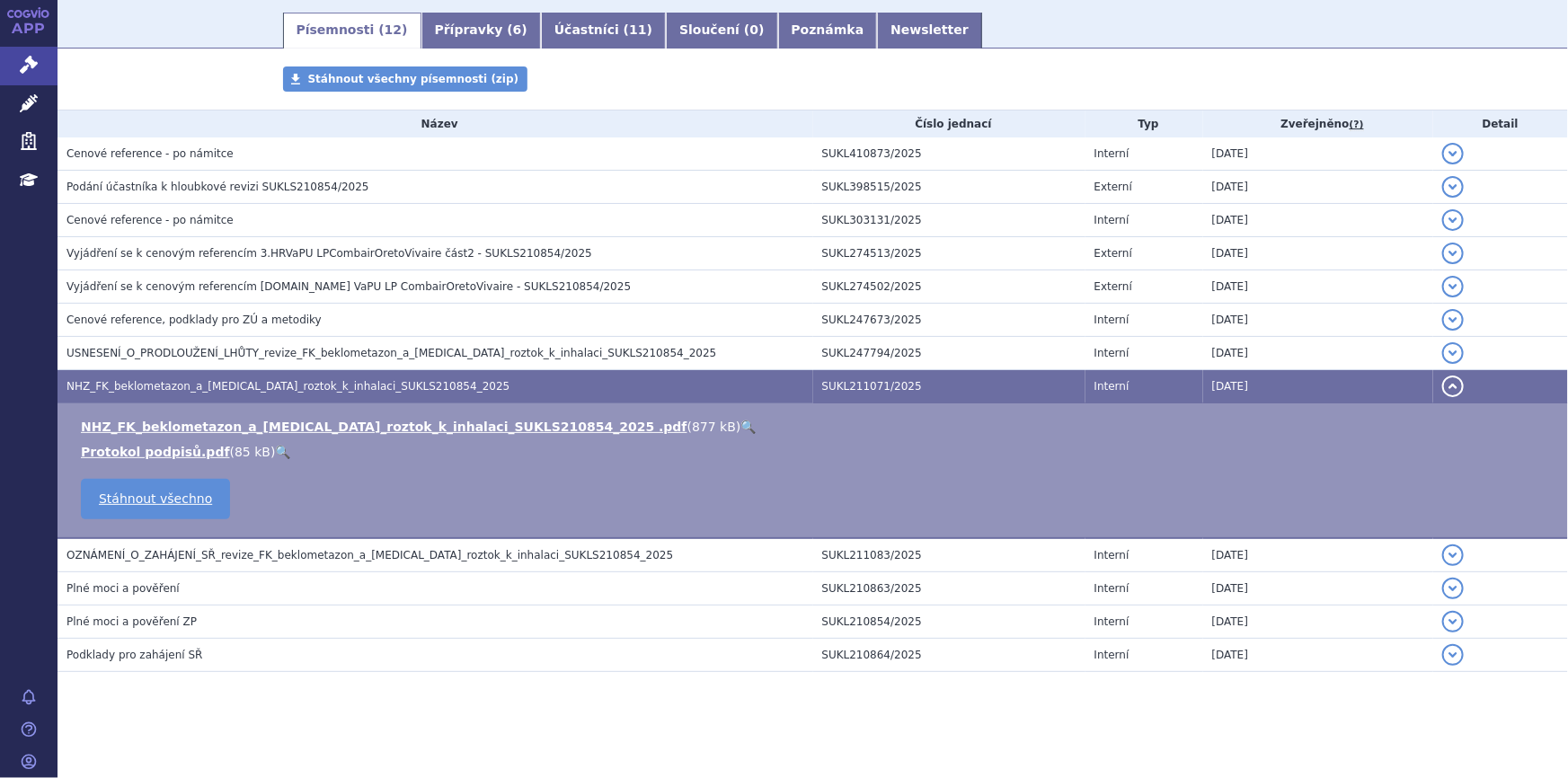
click at [741, 425] on link "🔍" at bounding box center [748, 426] width 15 height 14
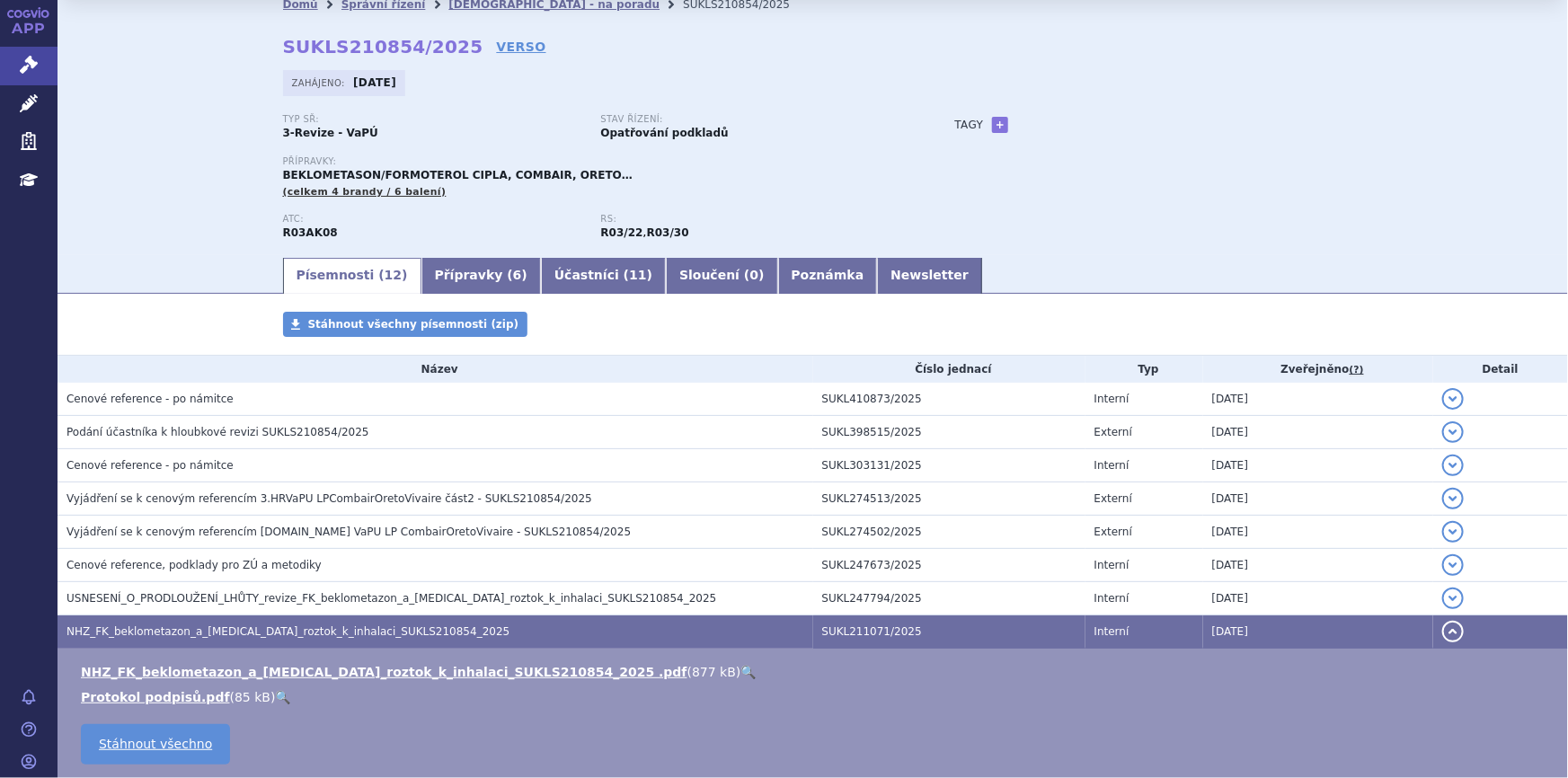
scroll to position [0, 0]
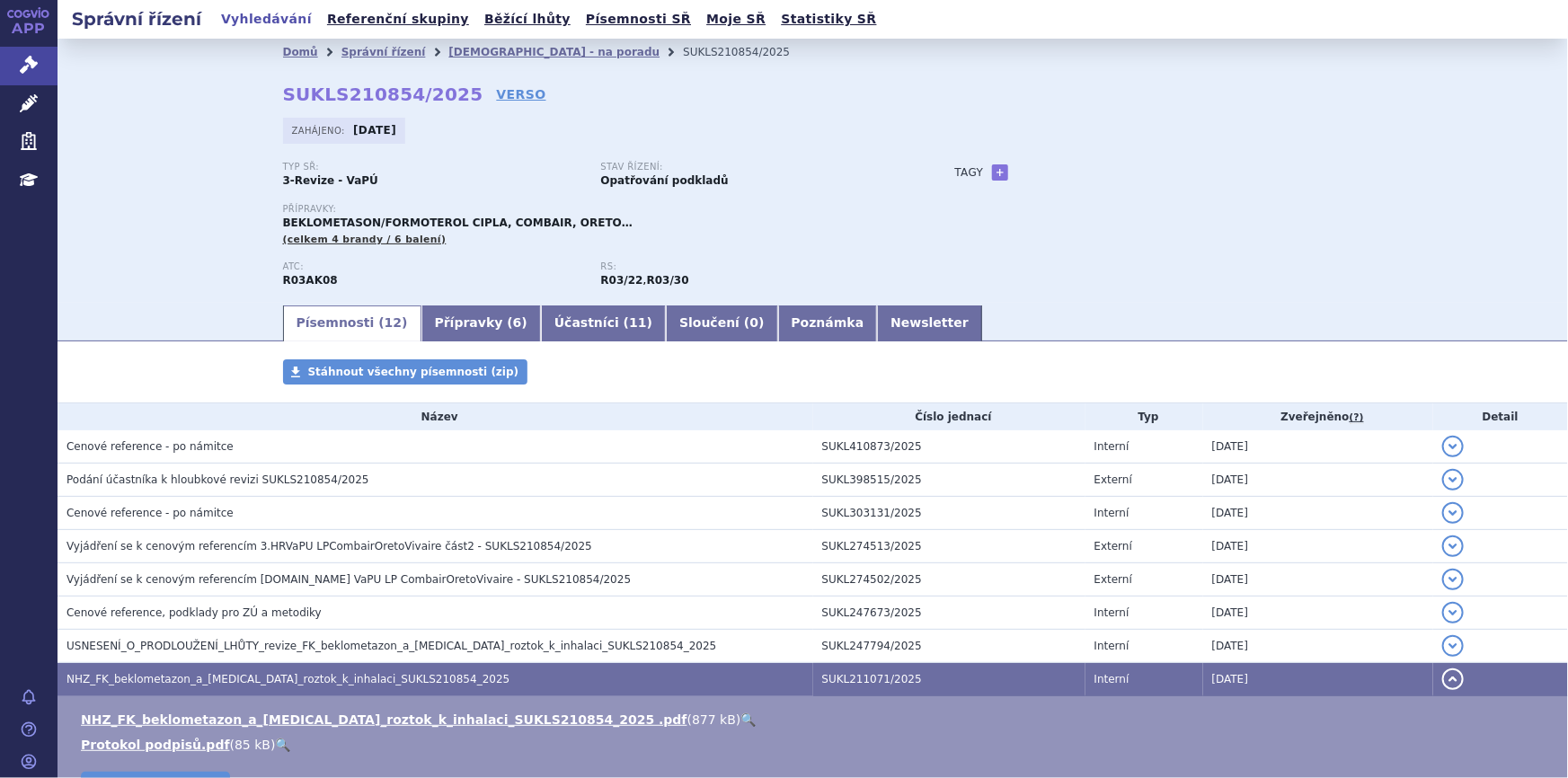
click at [329, 95] on strong "SUKLS210854/2025" at bounding box center [383, 94] width 200 height 22
copy h2 "SUKLS210854/2025"
click at [1303, 226] on div "Typ SŘ: 3-Revize - VaPÚ Stav řízení: Opatřování podkladů Přípravky: BEKLOMETASO…" at bounding box center [813, 231] width 1060 height 141
